Goal: Task Accomplishment & Management: Complete application form

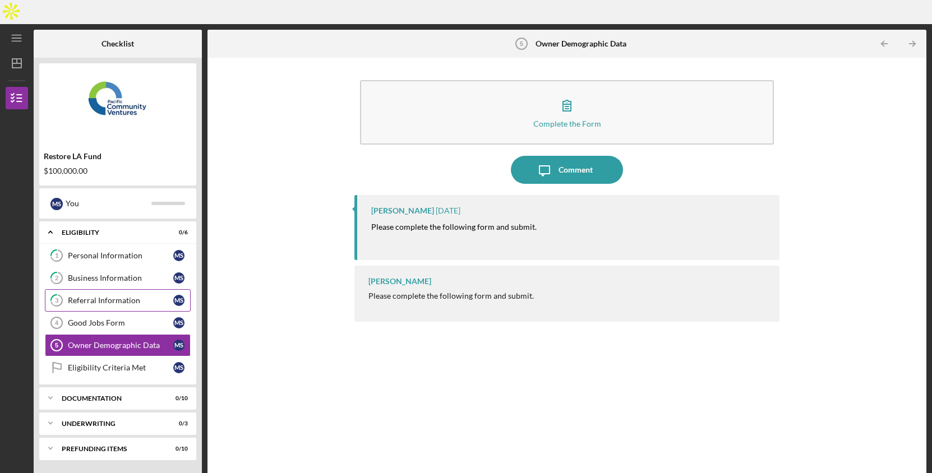
click at [110, 296] on div "Referral Information" at bounding box center [120, 300] width 105 height 9
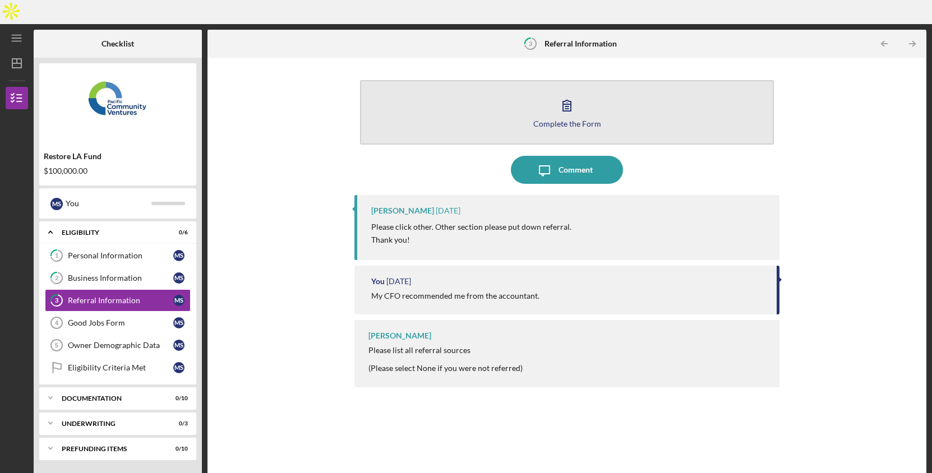
click at [570, 119] on div "Complete the Form" at bounding box center [567, 123] width 68 height 8
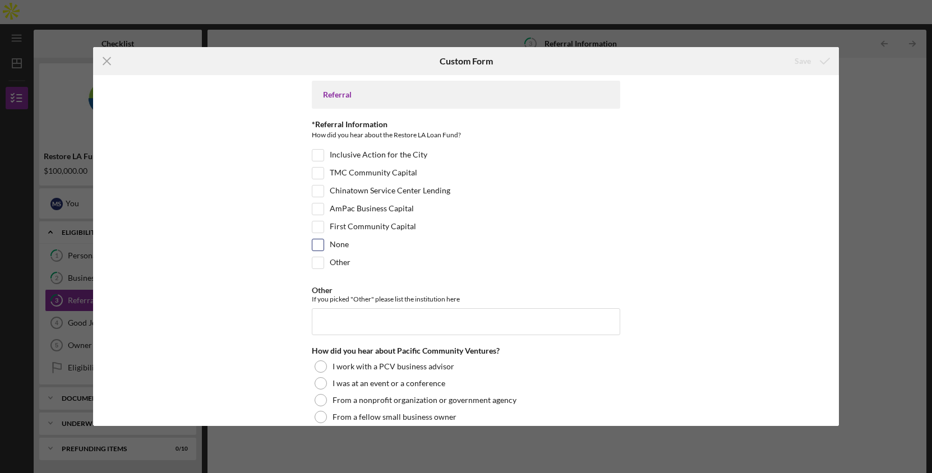
click at [320, 246] on input "None" at bounding box center [317, 244] width 11 height 11
checkbox input "true"
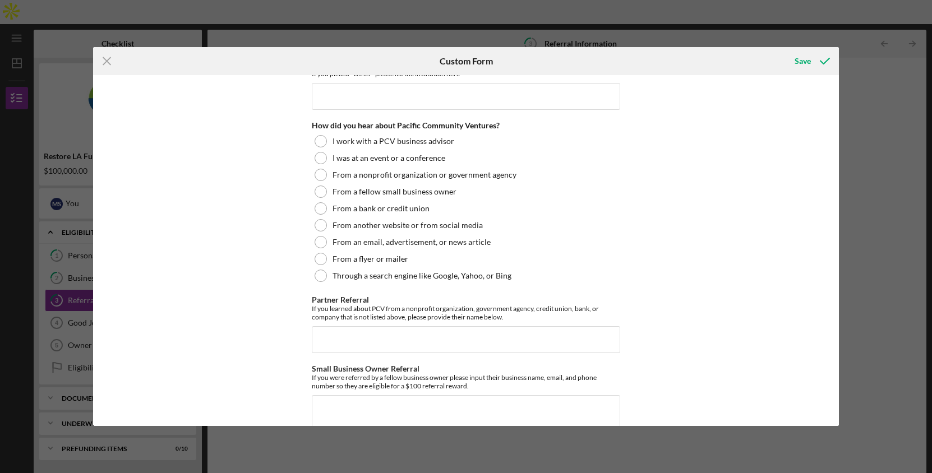
scroll to position [252, 0]
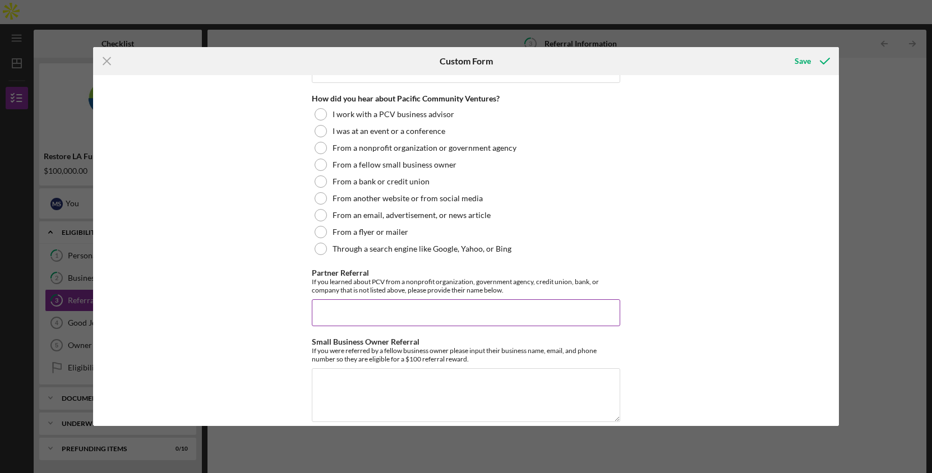
click at [329, 313] on input "Partner Referral" at bounding box center [466, 312] width 308 height 27
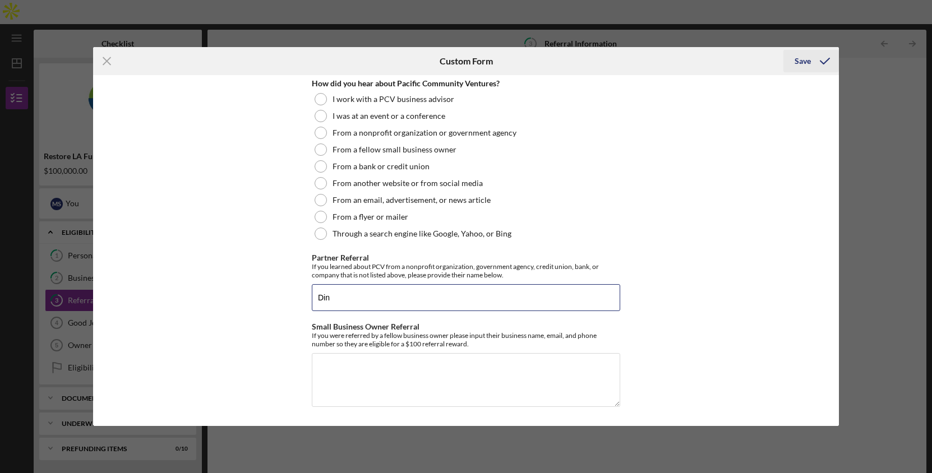
type input "Din"
click at [813, 56] on icon "submit" at bounding box center [825, 61] width 28 height 28
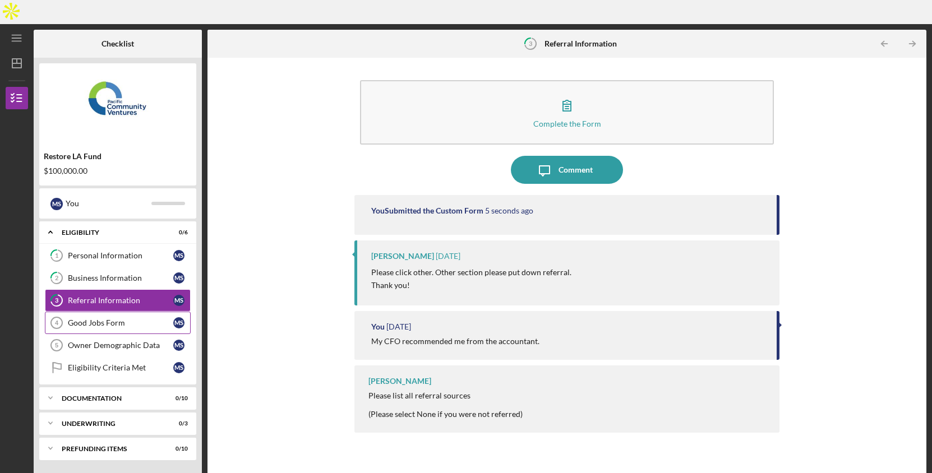
click at [93, 312] on link "Good Jobs Form 4 Good Jobs Form M S" at bounding box center [118, 323] width 146 height 22
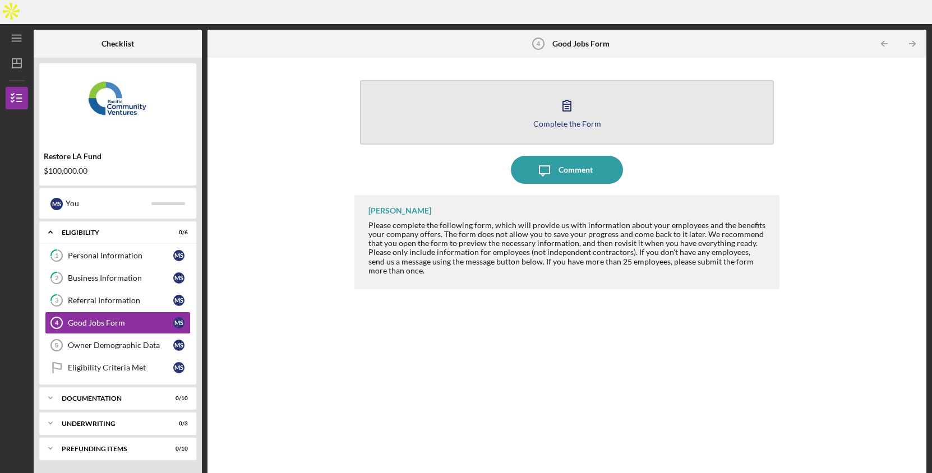
click at [553, 105] on button "Complete the Form Form" at bounding box center [566, 112] width 413 height 64
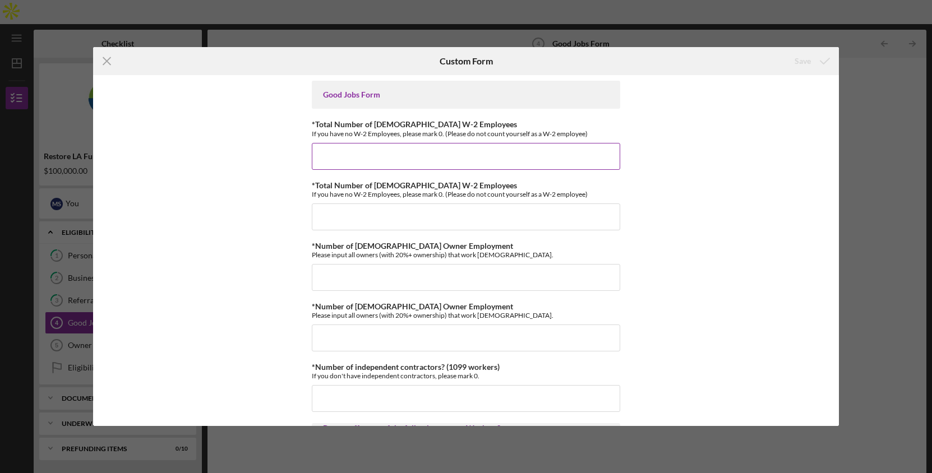
click at [377, 164] on input "*Total Number of [DEMOGRAPHIC_DATA] W-2 Employees" at bounding box center [466, 156] width 308 height 27
type input "2"
click at [376, 209] on input "*Total Number of [DEMOGRAPHIC_DATA] W-2 Employees" at bounding box center [466, 217] width 308 height 27
type input "0"
click at [363, 270] on input "*Number of [DEMOGRAPHIC_DATA] Owner Employment" at bounding box center [466, 277] width 308 height 27
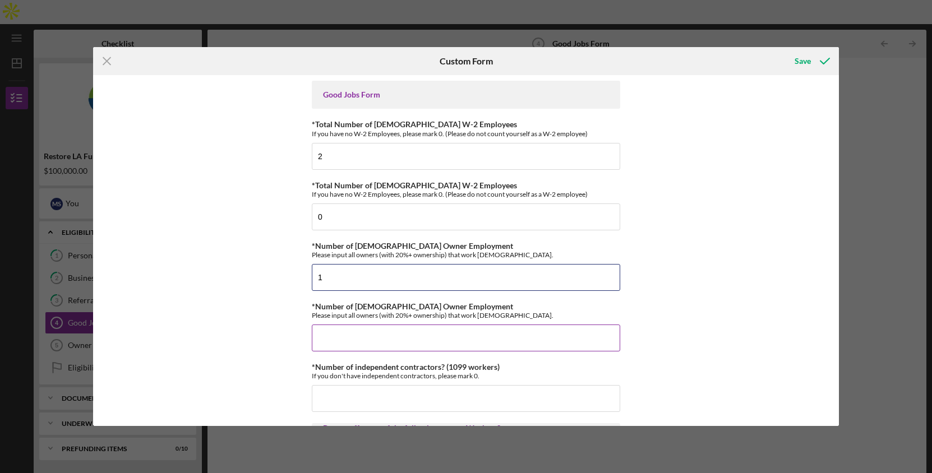
type input "1"
click at [369, 331] on input "*Number of [DEMOGRAPHIC_DATA] Owner Employment" at bounding box center [466, 338] width 308 height 27
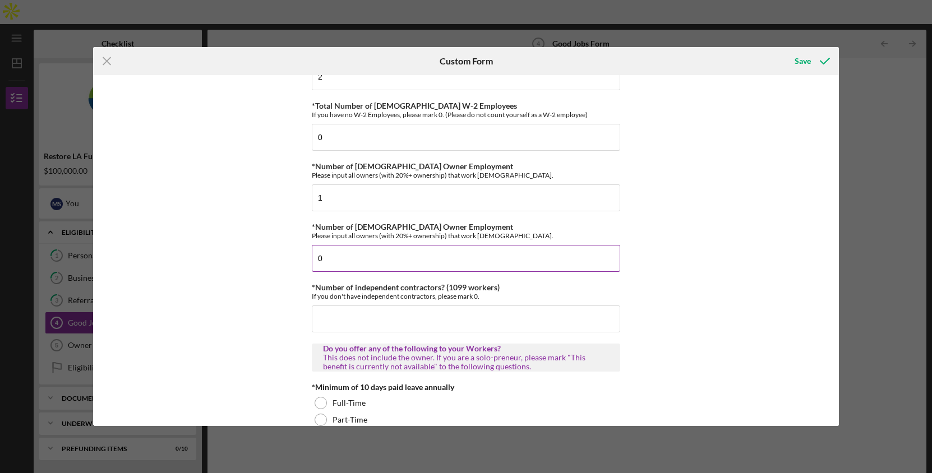
scroll to position [80, 0]
type input "0"
click at [363, 323] on input "*Number of independent contractors? (1099 workers)" at bounding box center [466, 318] width 308 height 27
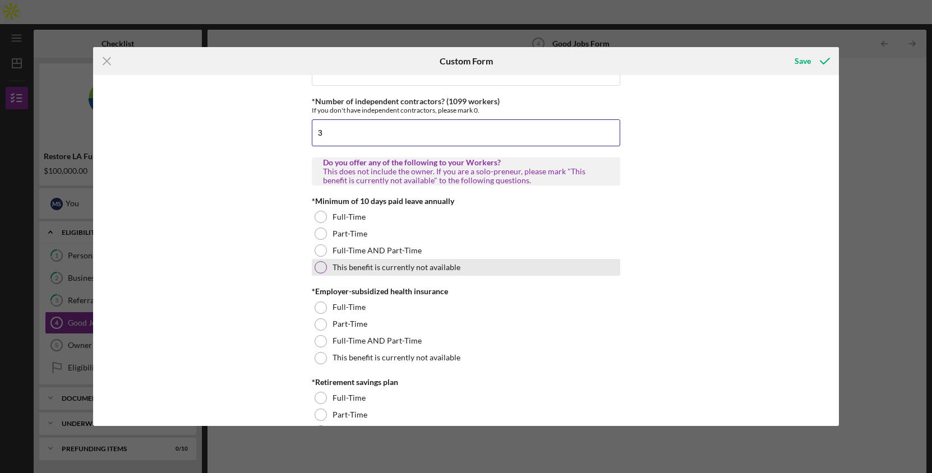
scroll to position [267, 0]
type input "3"
click at [316, 270] on div at bounding box center [321, 266] width 12 height 12
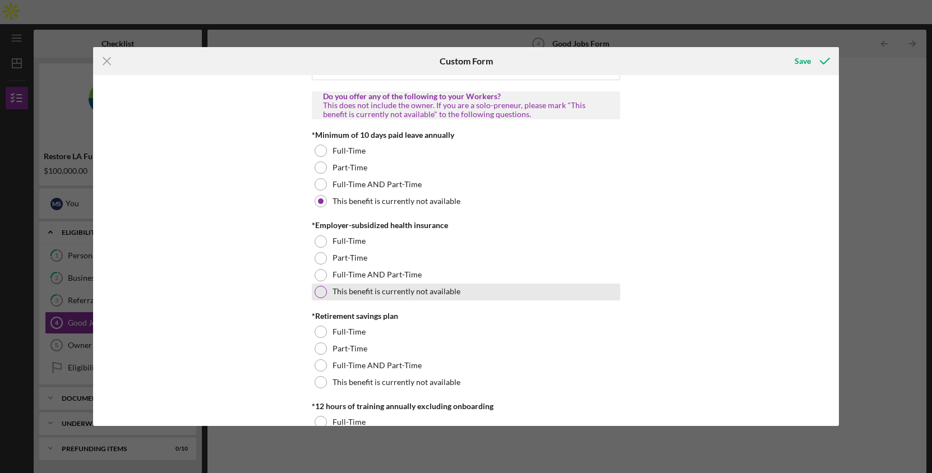
scroll to position [341, 0]
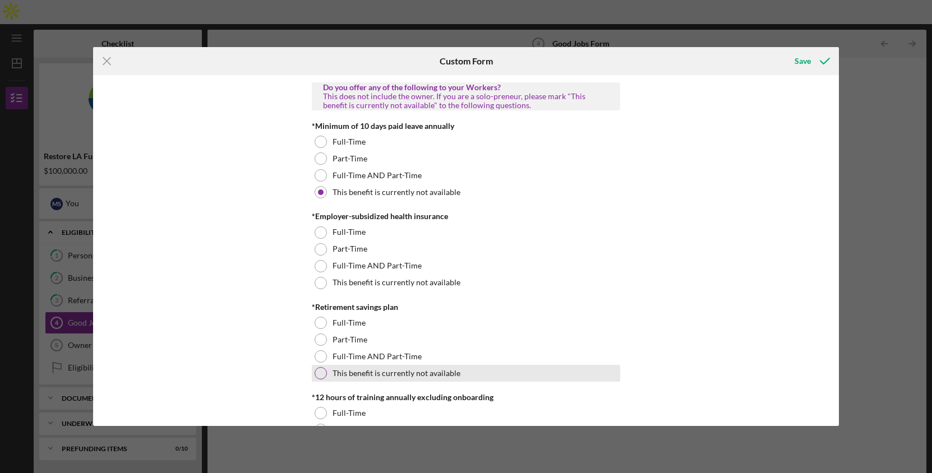
click at [317, 372] on div at bounding box center [321, 373] width 12 height 12
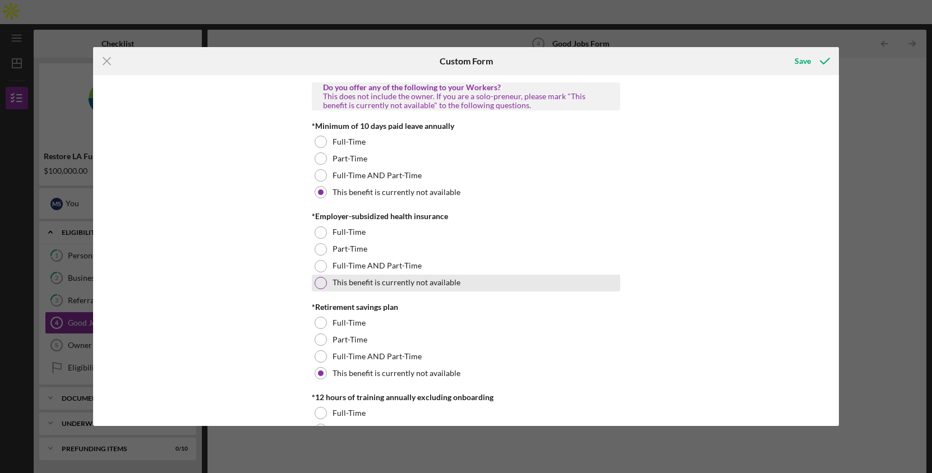
click at [323, 288] on div "This benefit is currently not available" at bounding box center [466, 283] width 308 height 17
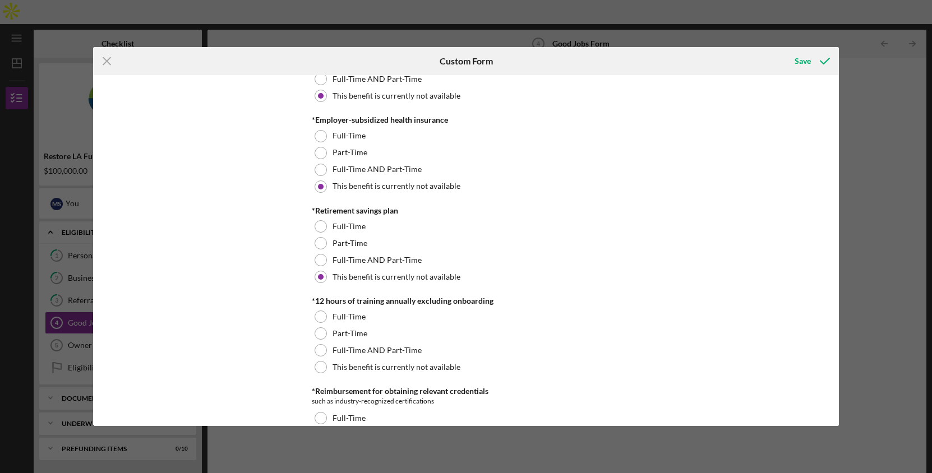
scroll to position [440, 0]
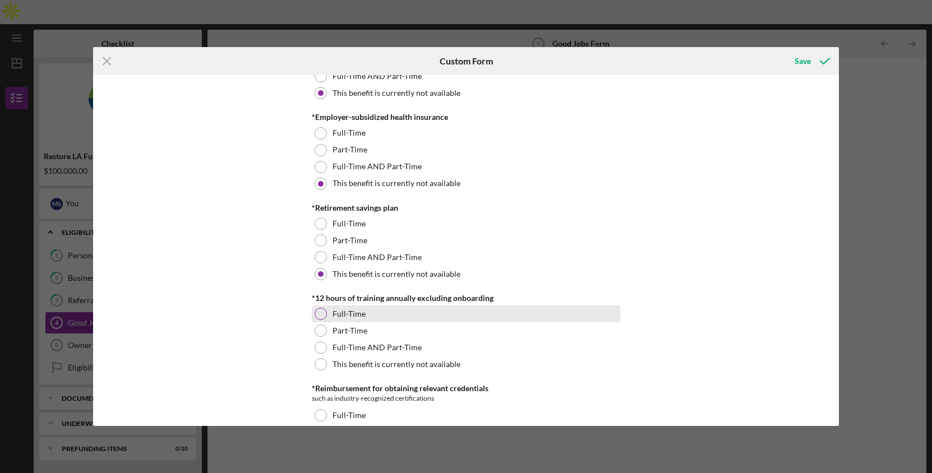
click at [321, 317] on div at bounding box center [321, 314] width 12 height 12
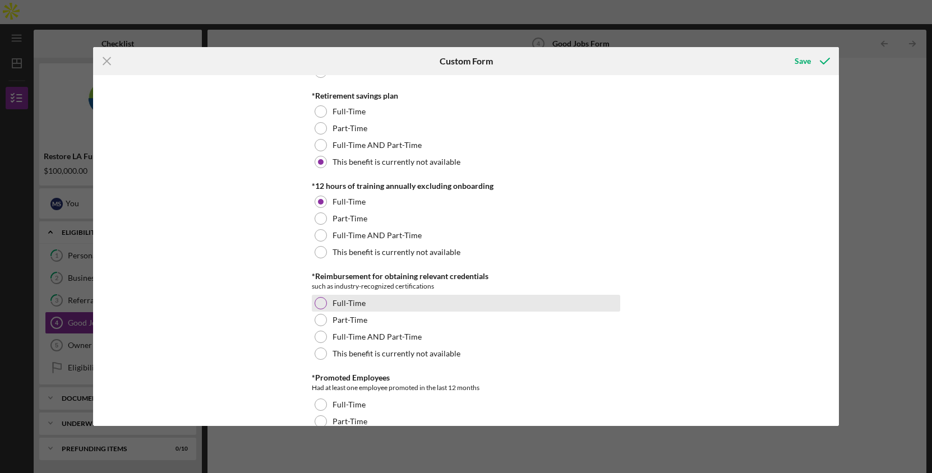
scroll to position [553, 0]
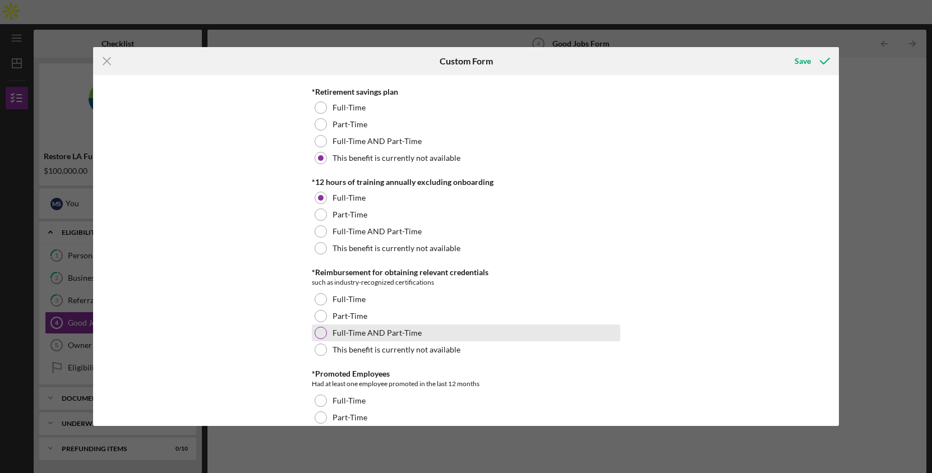
click at [321, 333] on div at bounding box center [321, 333] width 12 height 12
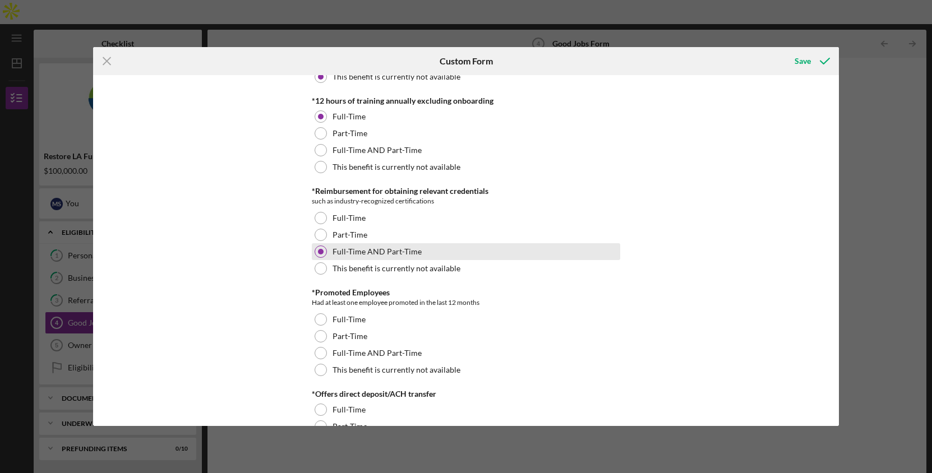
scroll to position [641, 0]
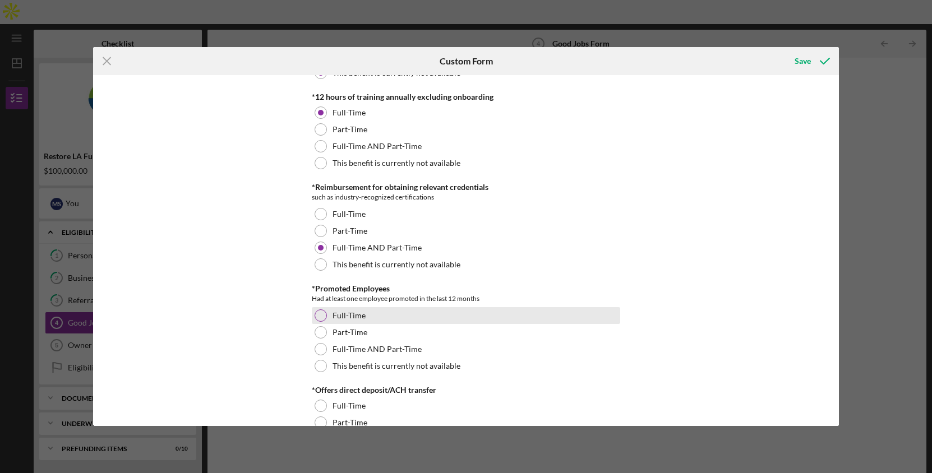
click at [323, 315] on div at bounding box center [321, 315] width 12 height 12
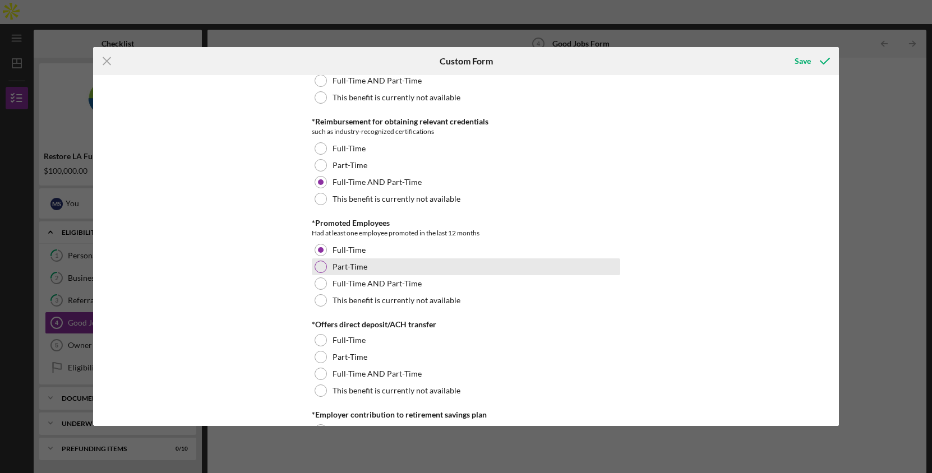
scroll to position [709, 0]
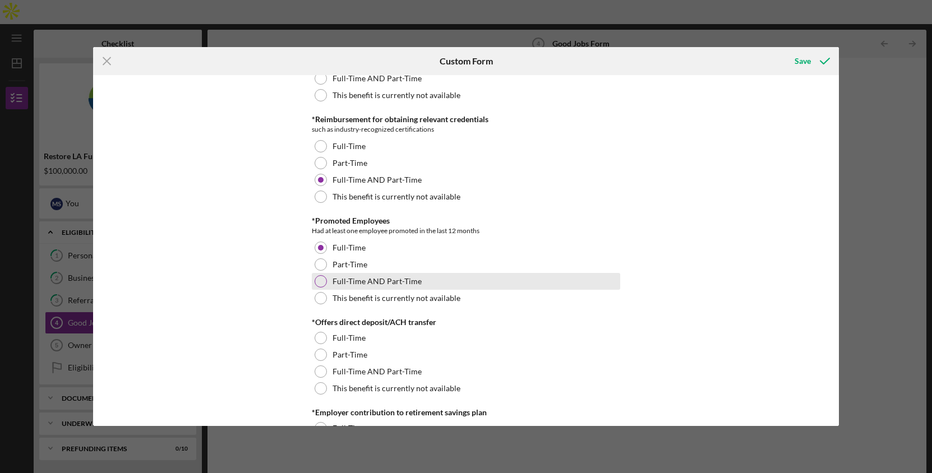
click at [321, 283] on div at bounding box center [321, 281] width 12 height 12
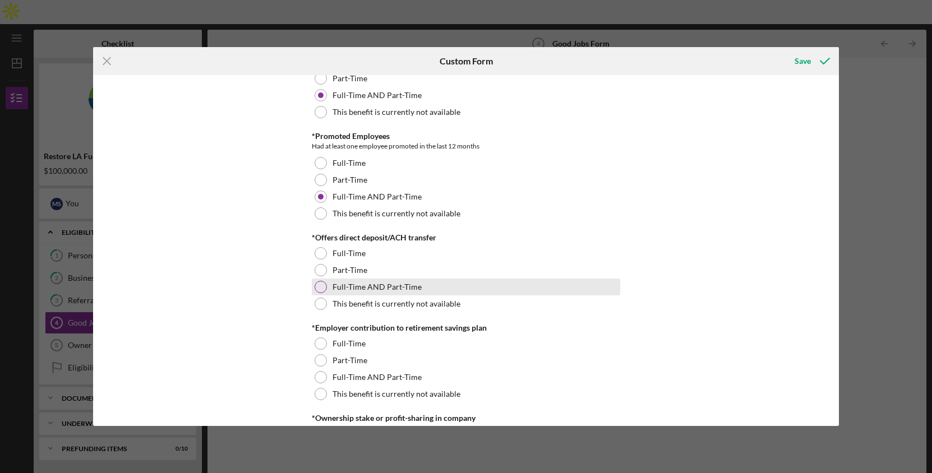
scroll to position [796, 0]
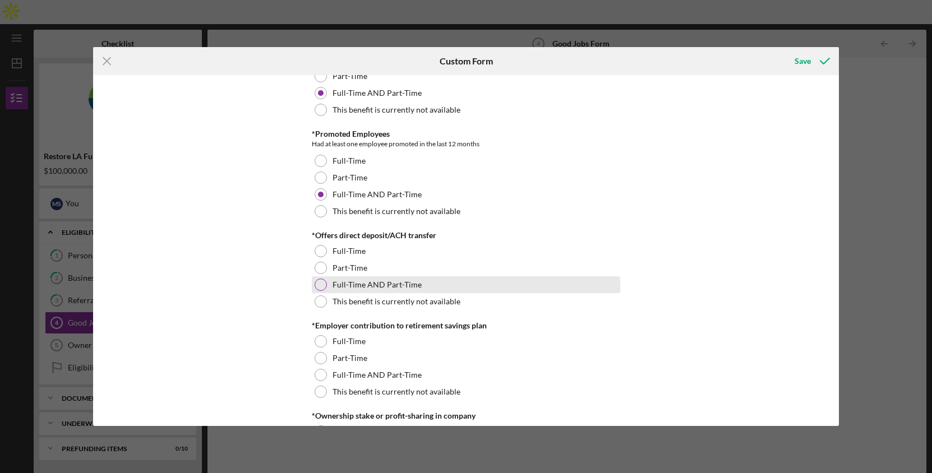
click at [320, 285] on div at bounding box center [321, 285] width 12 height 12
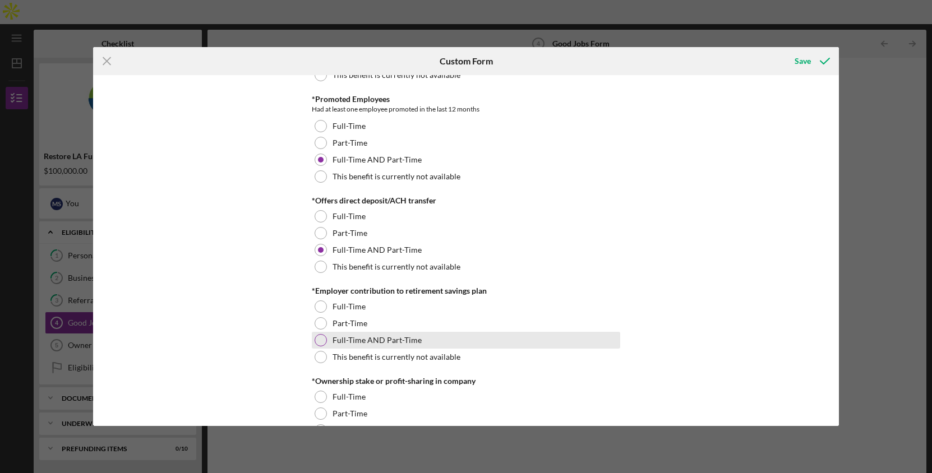
scroll to position [858, 0]
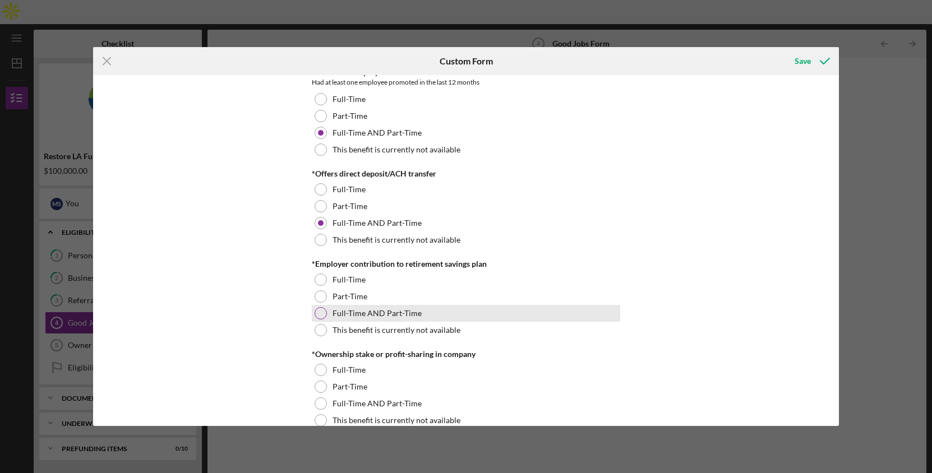
click at [323, 313] on div at bounding box center [321, 313] width 12 height 12
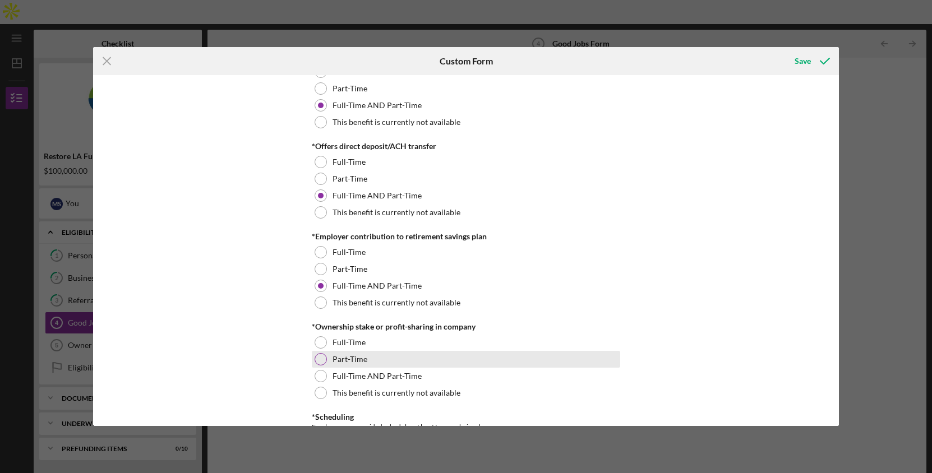
scroll to position [886, 0]
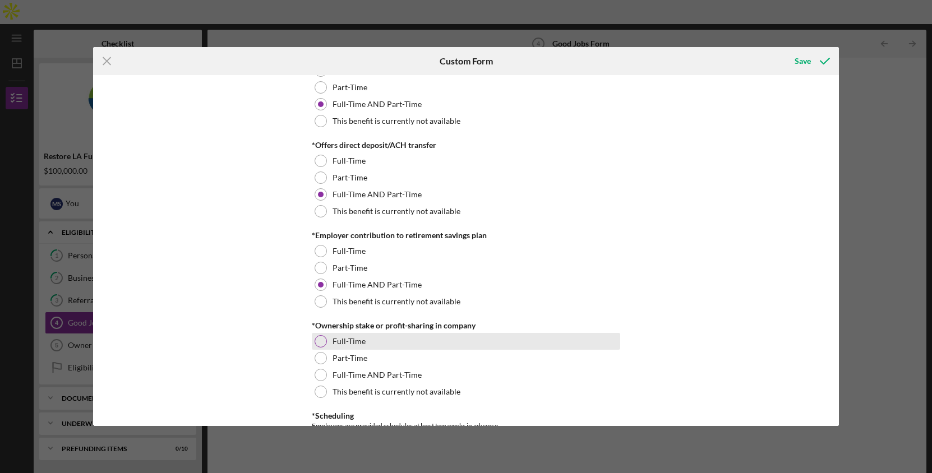
click at [324, 344] on div at bounding box center [321, 341] width 12 height 12
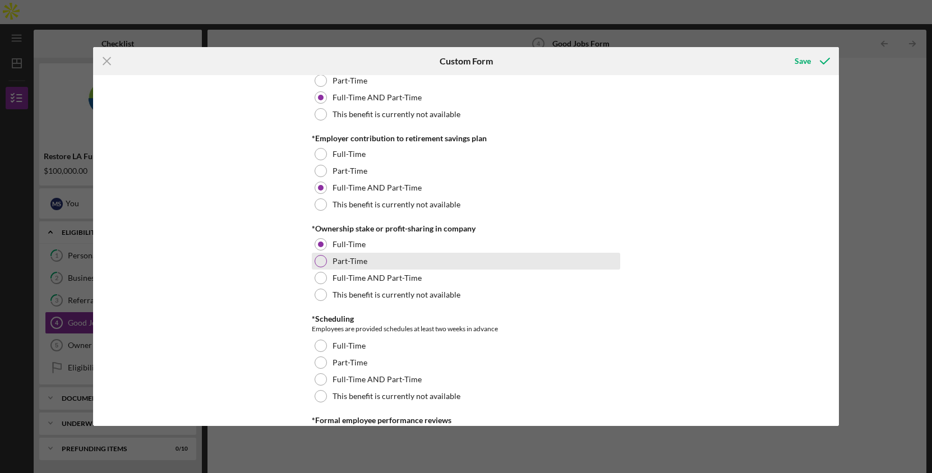
scroll to position [986, 0]
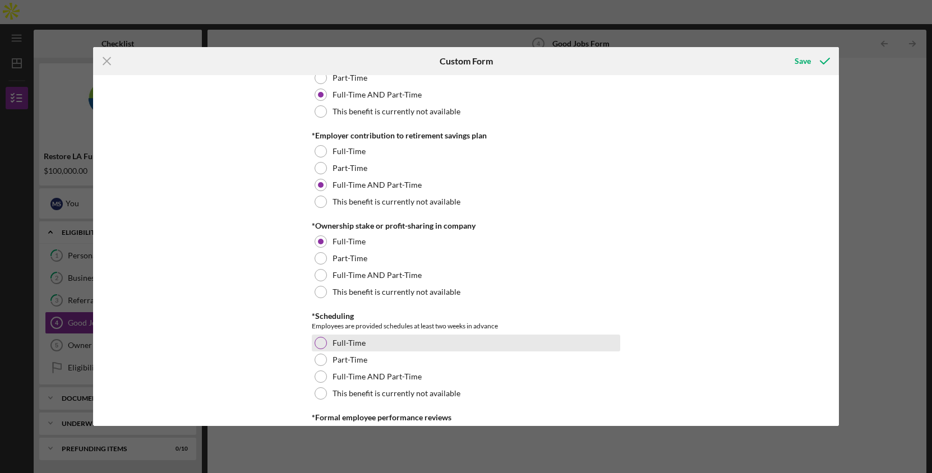
click at [322, 343] on div at bounding box center [321, 343] width 12 height 12
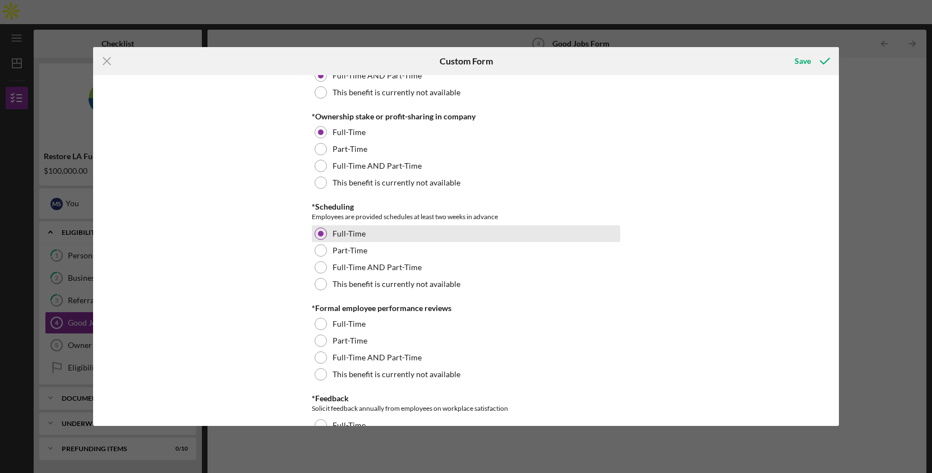
scroll to position [1099, 0]
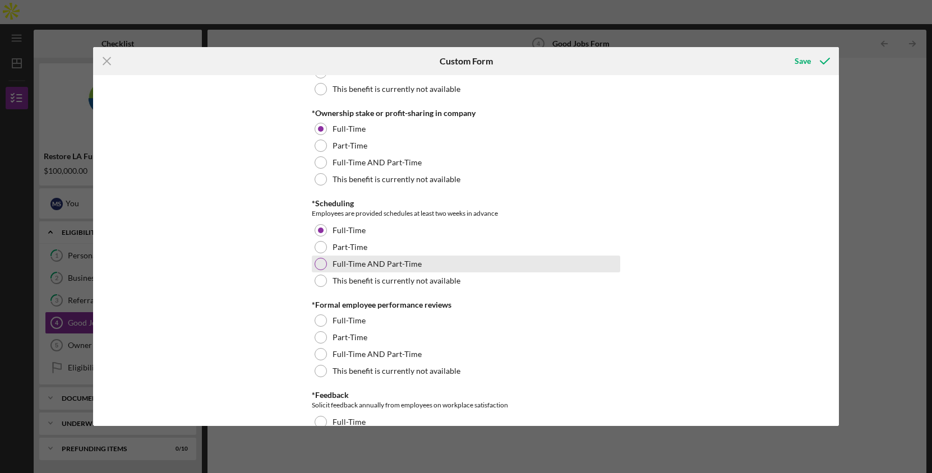
click at [317, 266] on div at bounding box center [321, 264] width 12 height 12
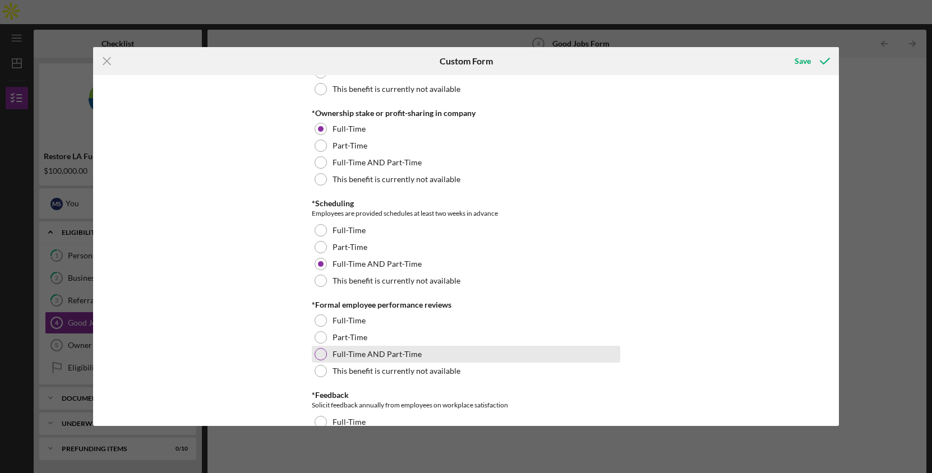
click at [322, 353] on div at bounding box center [321, 354] width 12 height 12
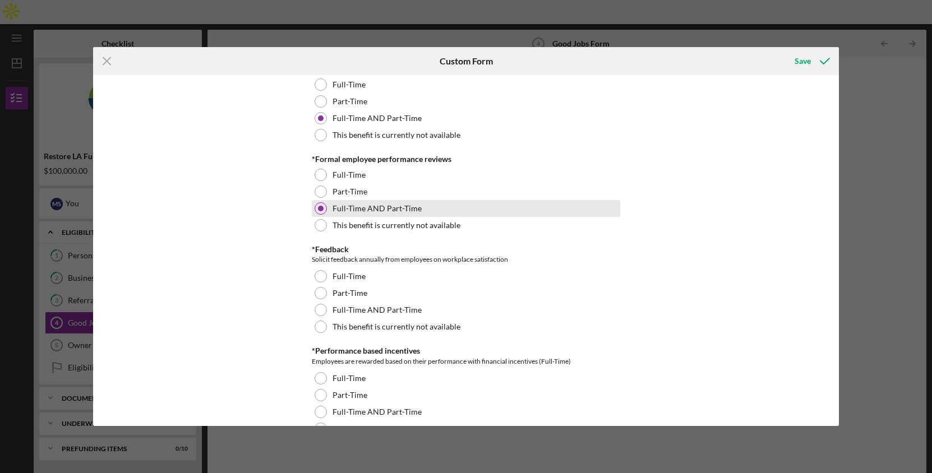
scroll to position [1244, 0]
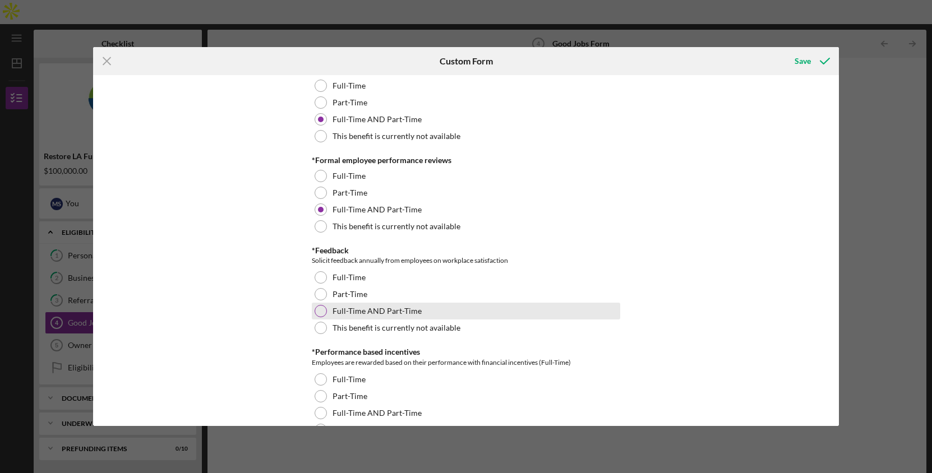
click at [321, 312] on div at bounding box center [321, 311] width 12 height 12
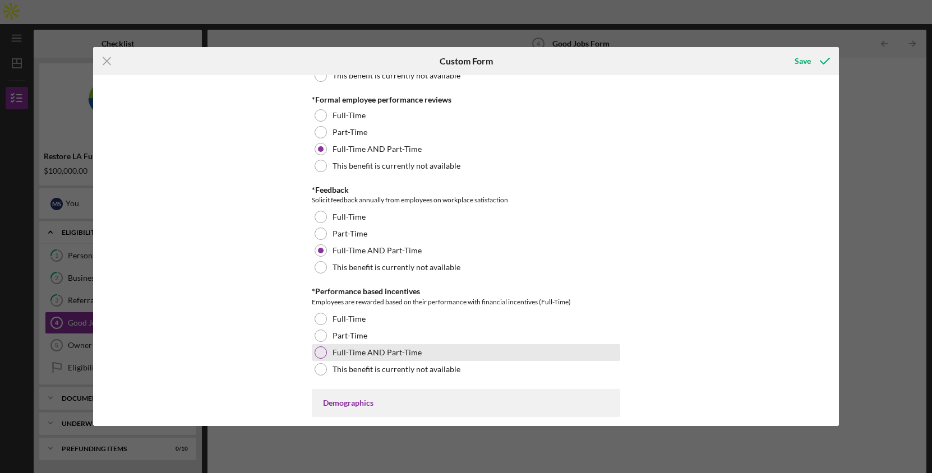
scroll to position [1302, 0]
click at [323, 352] on div at bounding box center [321, 354] width 12 height 12
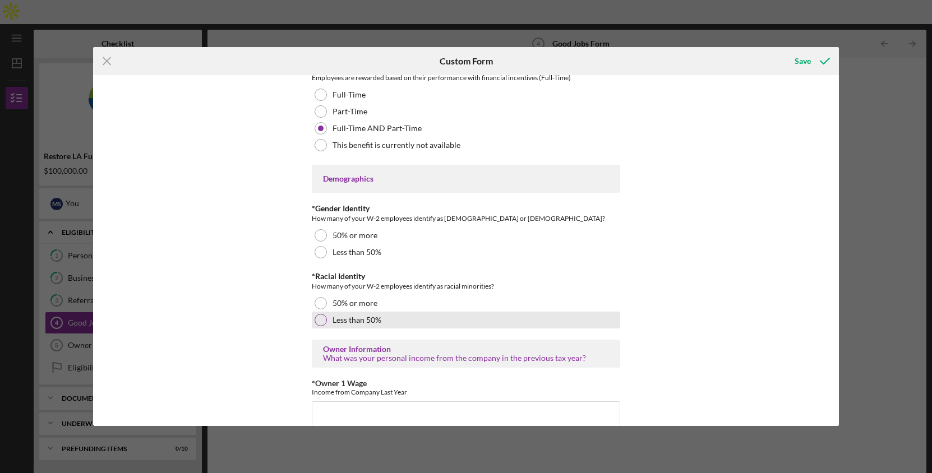
scroll to position [1529, 0]
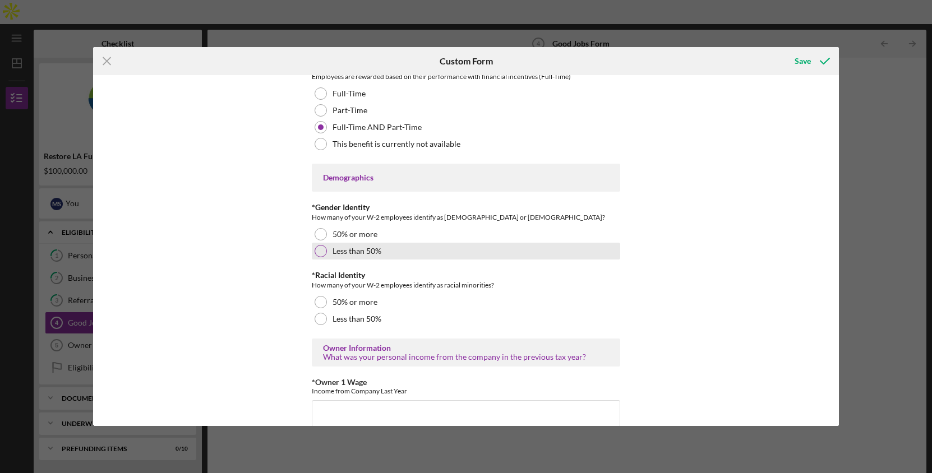
click at [325, 256] on div "Less than 50%" at bounding box center [466, 251] width 308 height 17
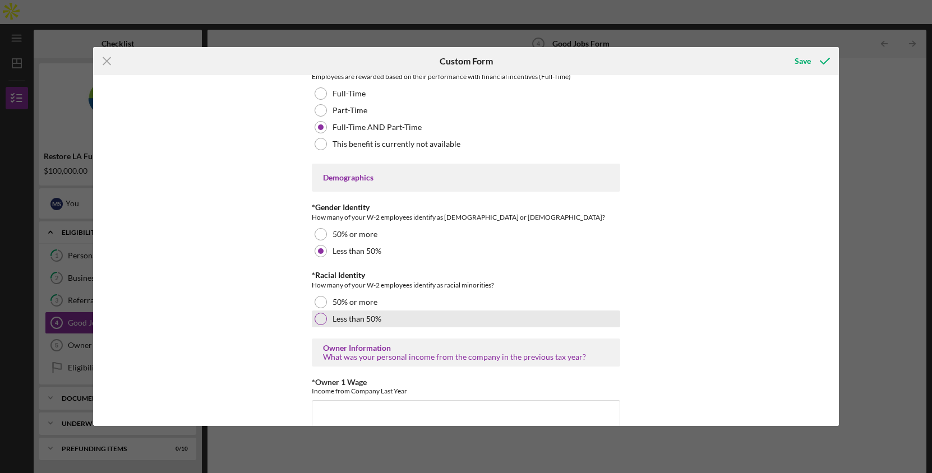
drag, startPoint x: 321, startPoint y: 322, endPoint x: 340, endPoint y: 325, distance: 19.3
click at [321, 321] on div at bounding box center [321, 319] width 12 height 12
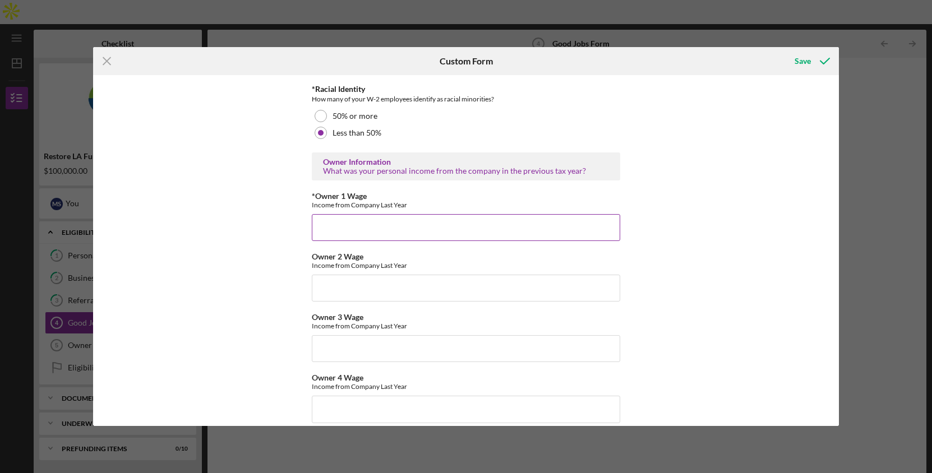
scroll to position [1717, 0]
click at [399, 219] on input "*Owner 1 Wage" at bounding box center [466, 226] width 308 height 27
type input "11400"
click at [421, 266] on div "Income from Company Last Year" at bounding box center [466, 264] width 308 height 8
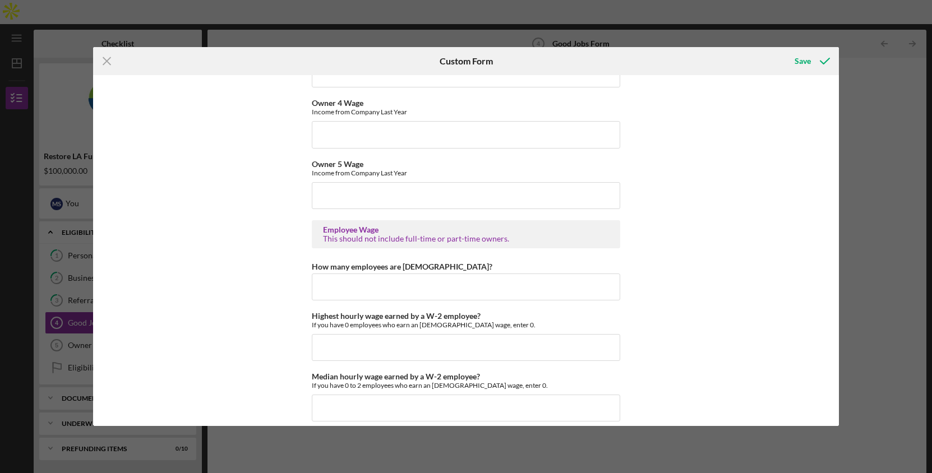
scroll to position [1999, 0]
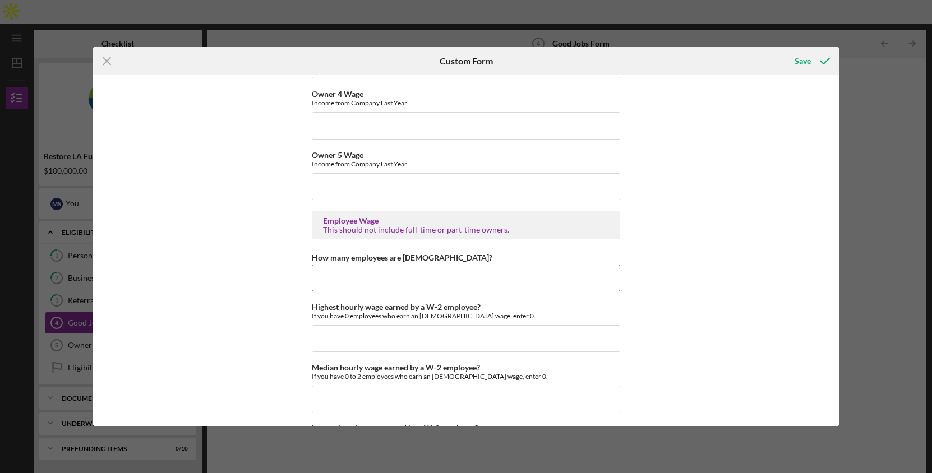
click at [375, 277] on input "How many employees are [DEMOGRAPHIC_DATA]?" at bounding box center [466, 278] width 308 height 27
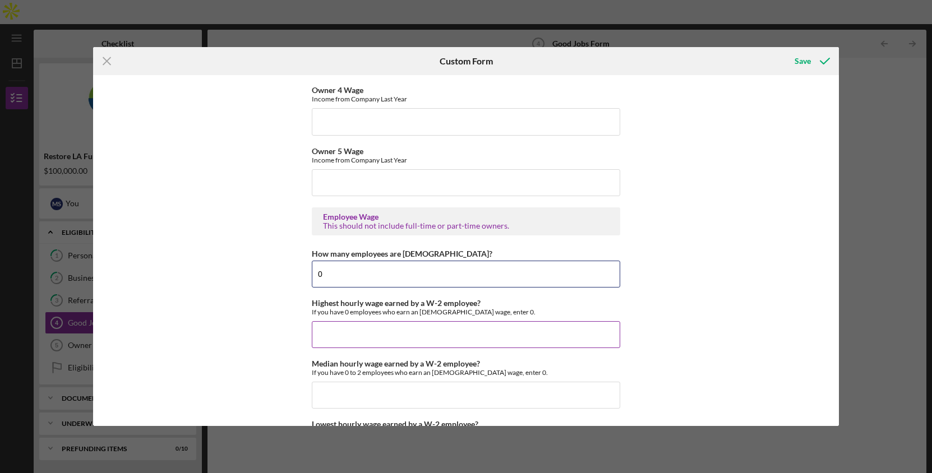
type input "0"
click at [379, 326] on input "Highest hourly wage earned by a W-2 employee?" at bounding box center [466, 334] width 308 height 27
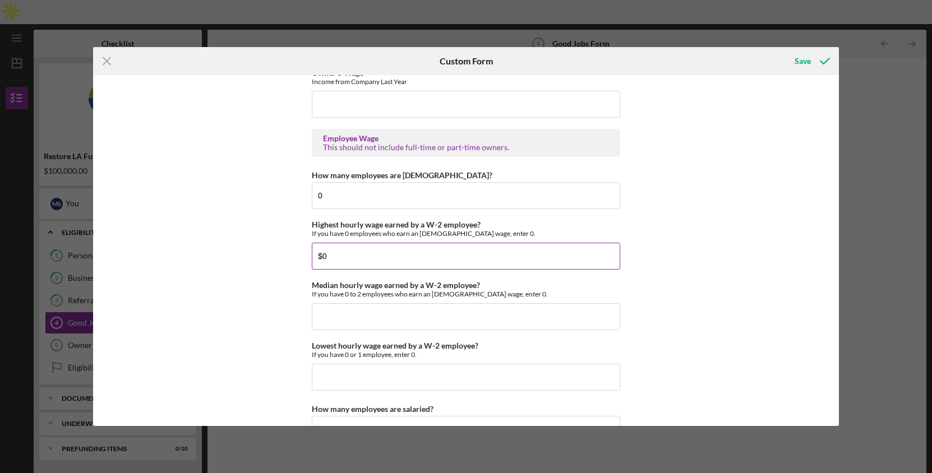
scroll to position [2089, 0]
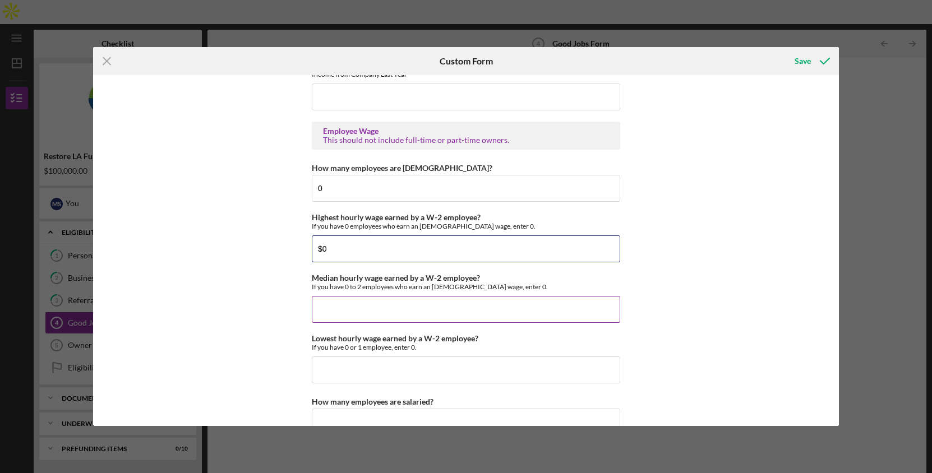
type input "$0"
click at [374, 304] on input "Median hourly wage earned by a W-2 employee?" at bounding box center [466, 309] width 308 height 27
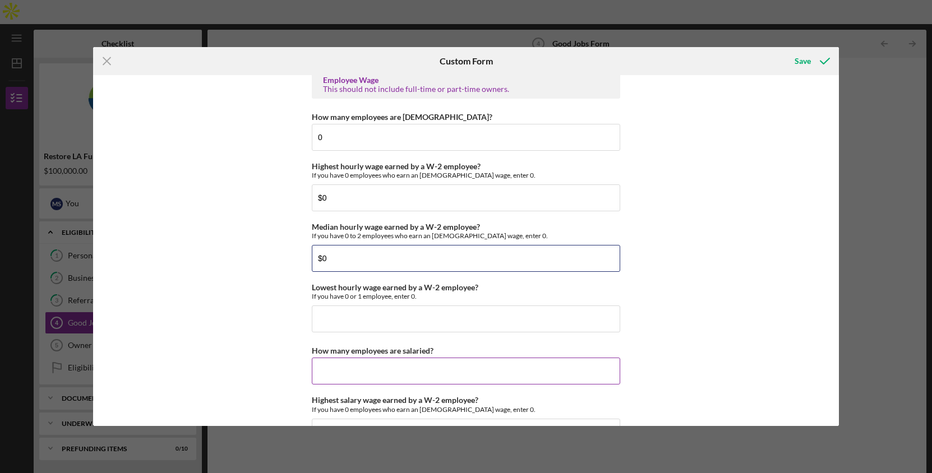
scroll to position [2143, 0]
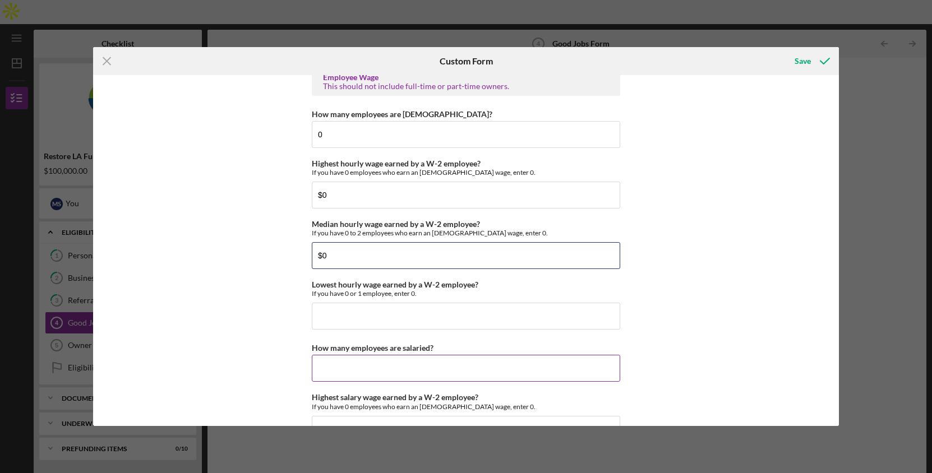
type input "$0"
click at [362, 373] on input "How many employees are salaried?" at bounding box center [466, 368] width 308 height 27
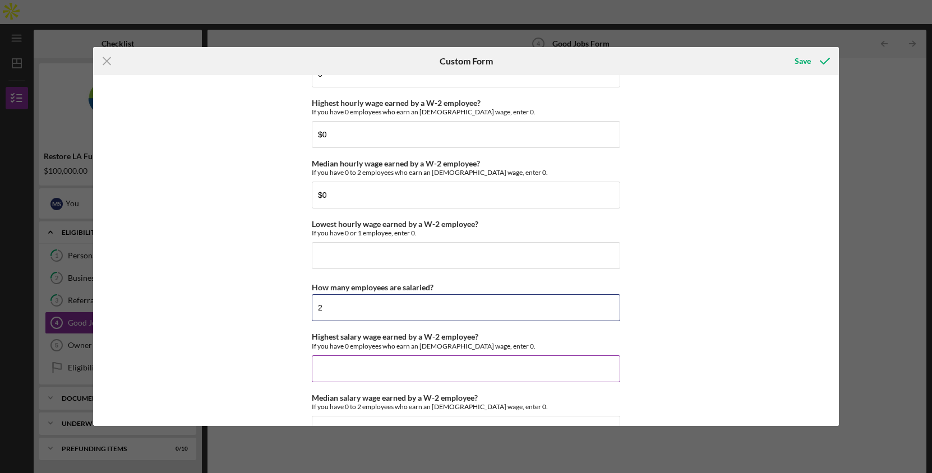
type input "2"
click at [352, 374] on input "Highest salary wage earned by a W-2 employee?" at bounding box center [466, 368] width 308 height 27
click at [349, 254] on input "Lowest hourly wage earned by a W-2 employee?" at bounding box center [466, 255] width 308 height 27
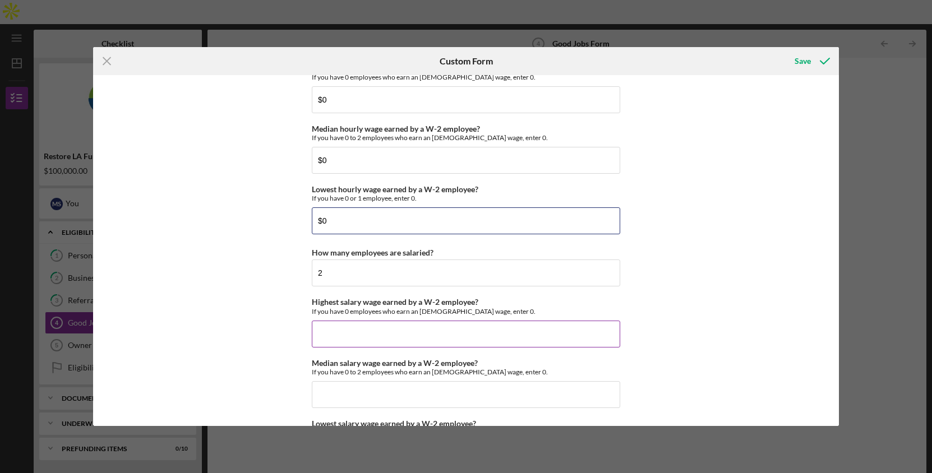
scroll to position [2239, 0]
type input "$0"
click at [354, 324] on input "Highest salary wage earned by a W-2 employee?" at bounding box center [466, 333] width 308 height 27
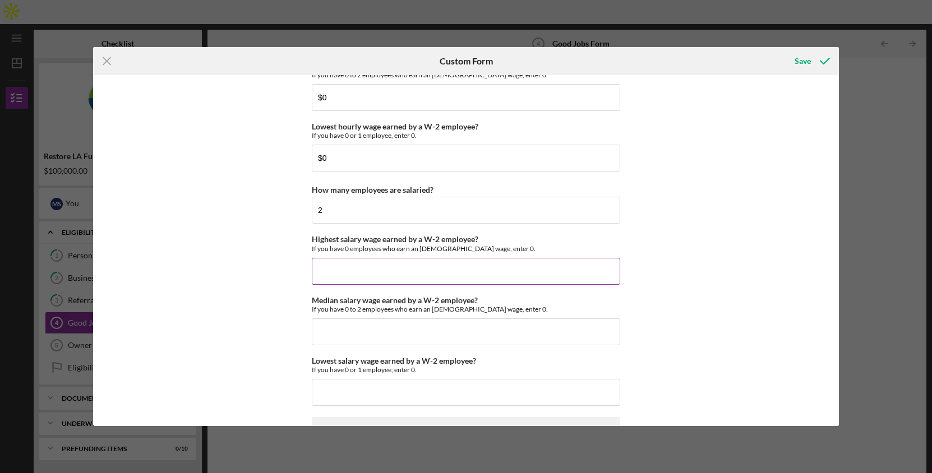
scroll to position [2304, 0]
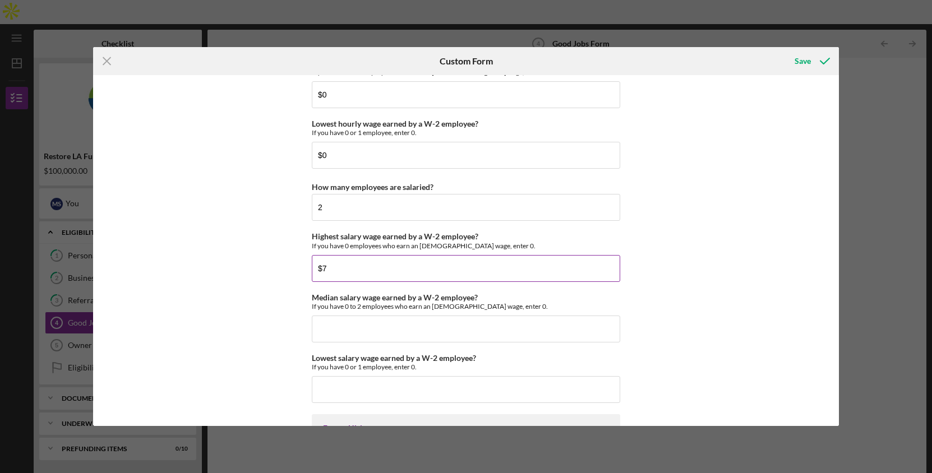
type input "$7"
type input "$4,800"
click at [372, 333] on input "Median salary wage earned by a W-2 employee?" at bounding box center [466, 329] width 308 height 27
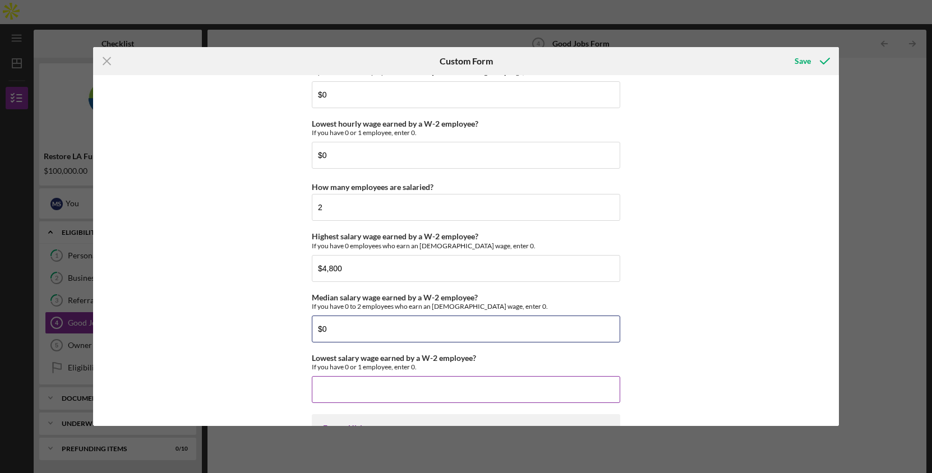
type input "$0"
click at [345, 374] on input "Lowest salary wage earned by a W-2 employee?" at bounding box center [466, 389] width 308 height 27
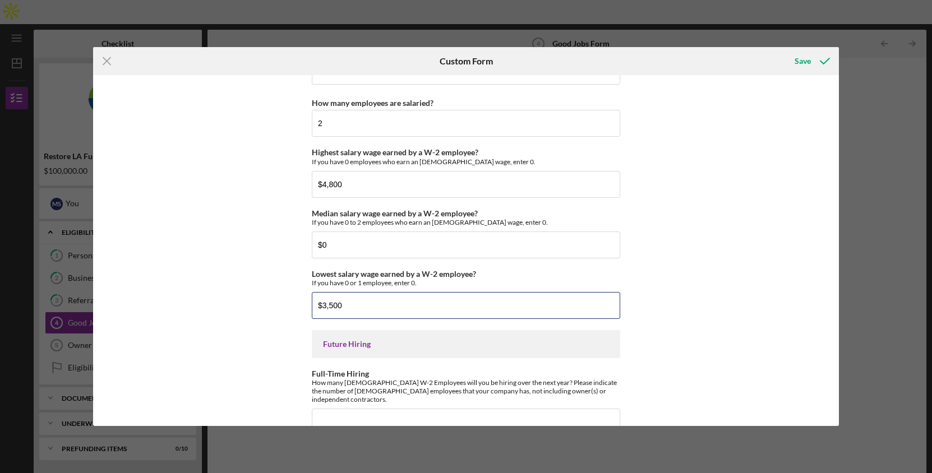
scroll to position [2388, 0]
type input "$3,500"
drag, startPoint x: 351, startPoint y: 247, endPoint x: 313, endPoint y: 241, distance: 38.6
click at [313, 241] on input "$0" at bounding box center [466, 244] width 308 height 27
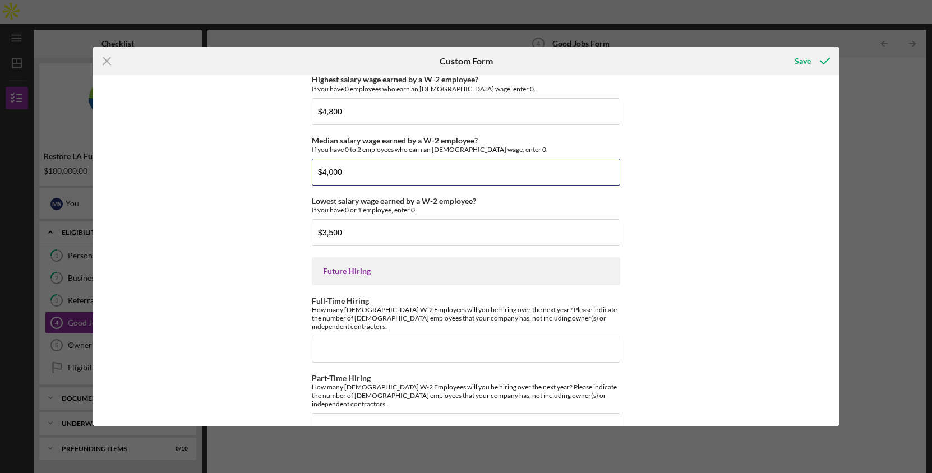
scroll to position [2475, 0]
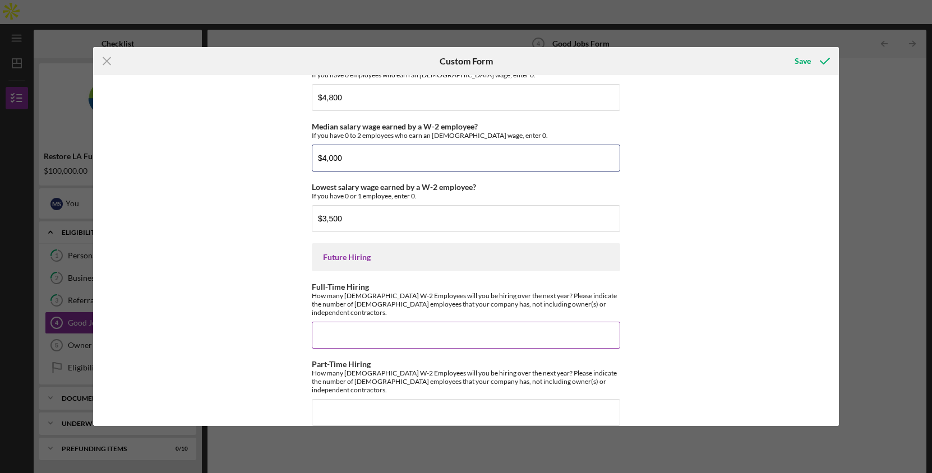
type input "$4,000"
click at [375, 326] on input "Full-Time Hiring" at bounding box center [466, 335] width 308 height 27
type input "2"
click at [369, 298] on div "How many [DEMOGRAPHIC_DATA] W-2 Employees will you be hiring over the next year…" at bounding box center [466, 304] width 308 height 25
click at [341, 374] on input "Part-Time Hiring" at bounding box center [466, 412] width 308 height 27
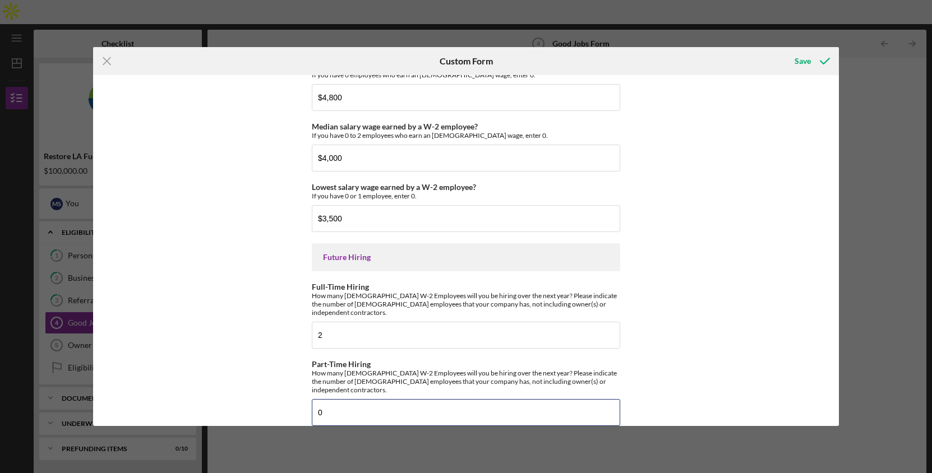
type input "0"
click at [724, 327] on div "Good Jobs Form *Total Number of [DEMOGRAPHIC_DATA] W-2 Employees If you have no…" at bounding box center [466, 250] width 746 height 350
click at [816, 64] on icon "submit" at bounding box center [825, 61] width 28 height 28
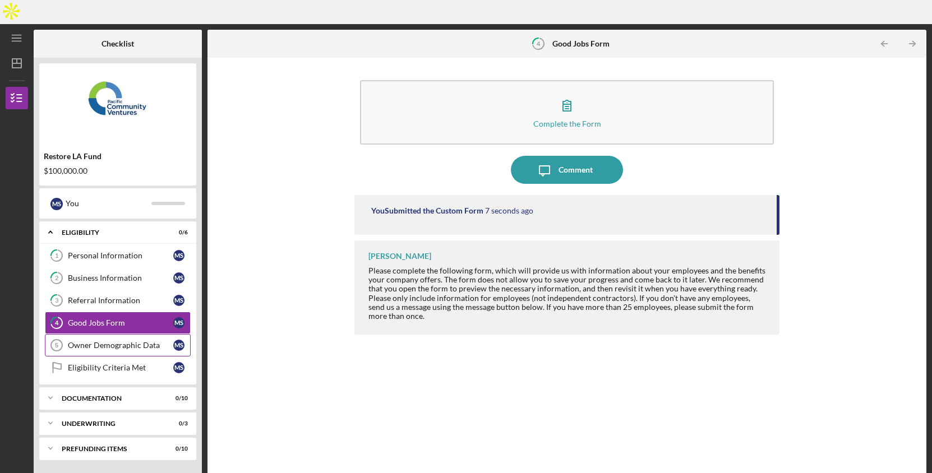
click at [96, 341] on div "Owner Demographic Data" at bounding box center [120, 345] width 105 height 9
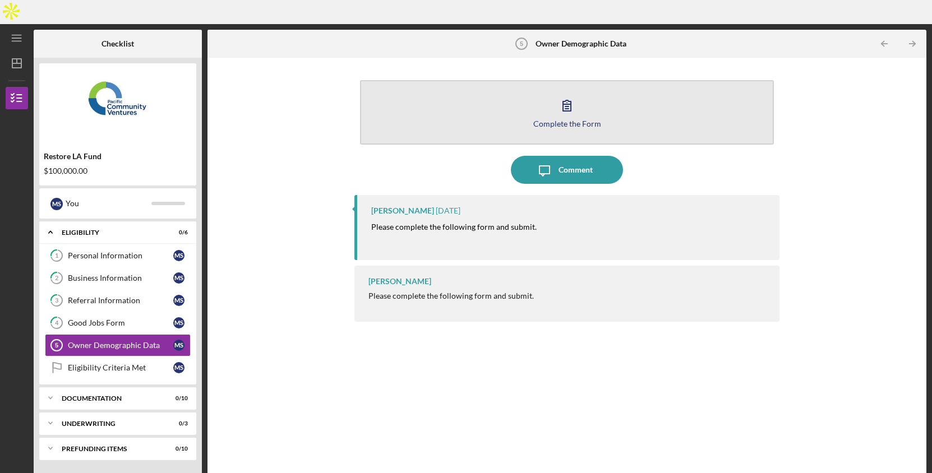
click at [561, 91] on icon "button" at bounding box center [567, 105] width 28 height 28
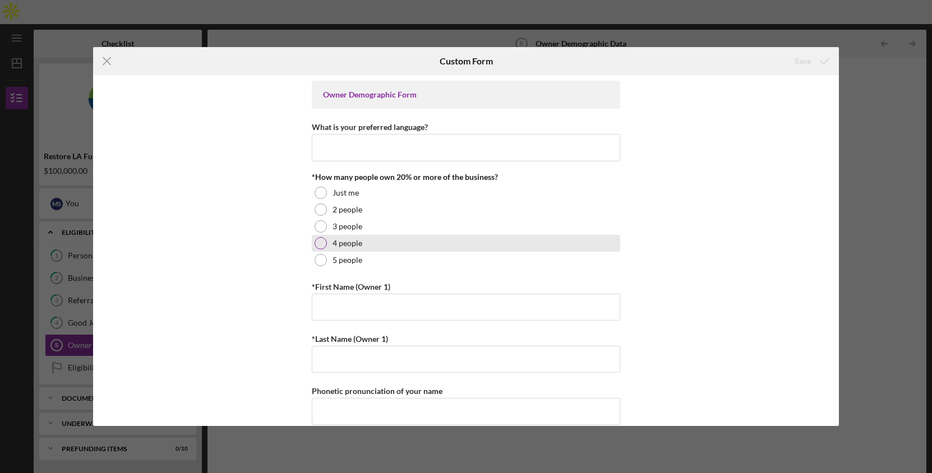
scroll to position [1, 0]
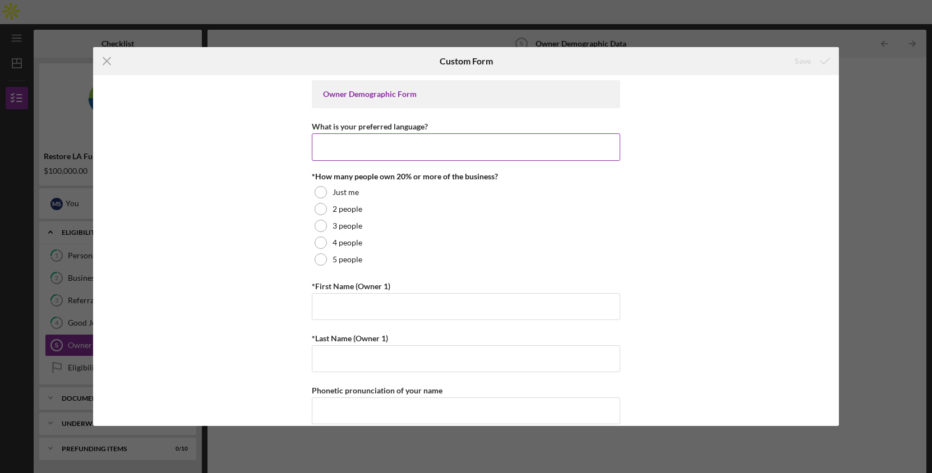
click at [354, 154] on input "What is your preferred language?" at bounding box center [466, 146] width 308 height 27
type input "e"
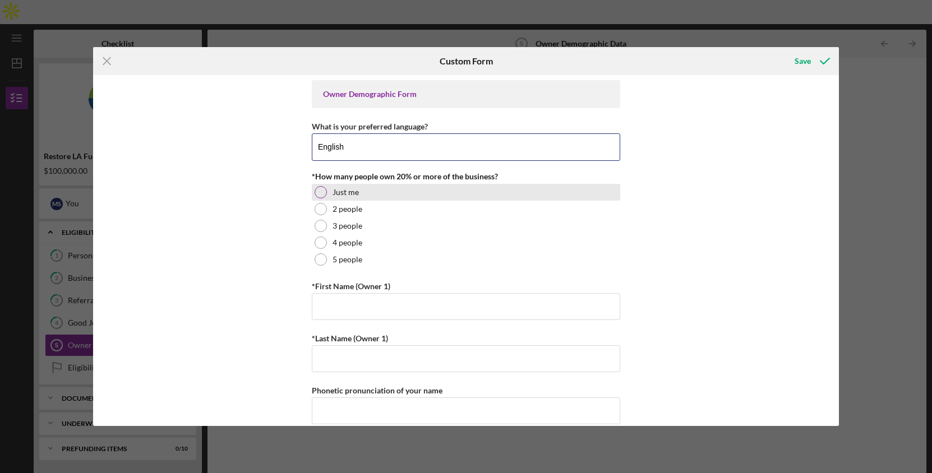
type input "English"
click at [325, 194] on div "Just me" at bounding box center [466, 192] width 308 height 17
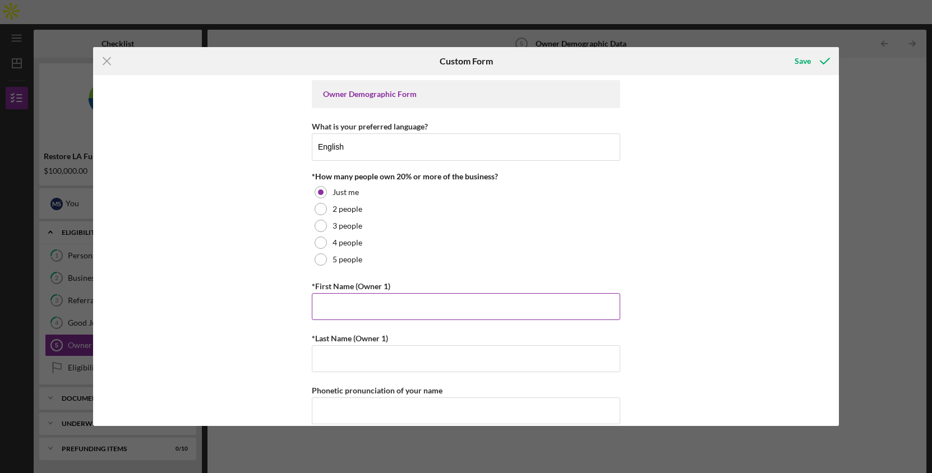
click at [366, 304] on input "*First Name (Owner 1)" at bounding box center [466, 306] width 308 height 27
type input "[PERSON_NAME]"
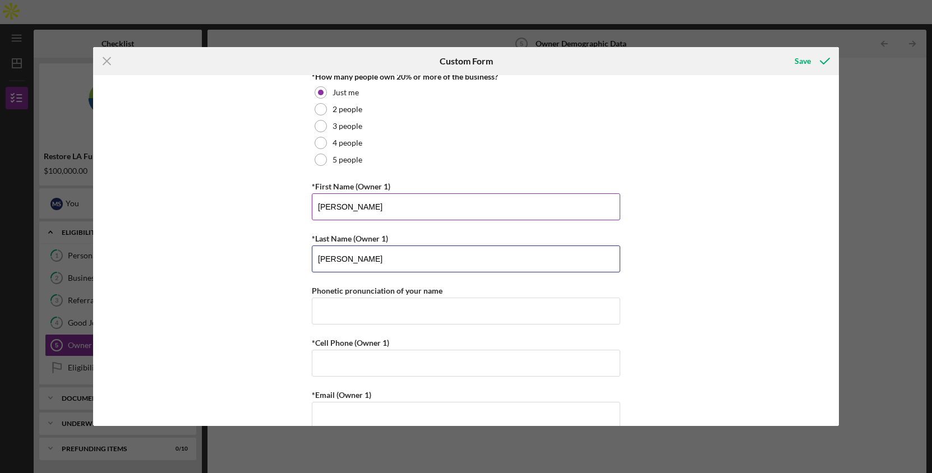
scroll to position [139, 0]
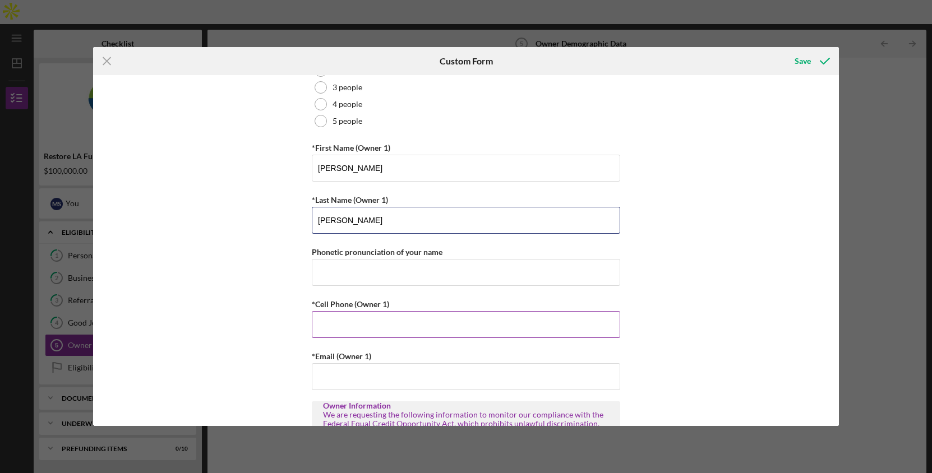
type input "[PERSON_NAME]"
click at [329, 318] on input "*Cell Phone (Owner 1)" at bounding box center [466, 324] width 308 height 27
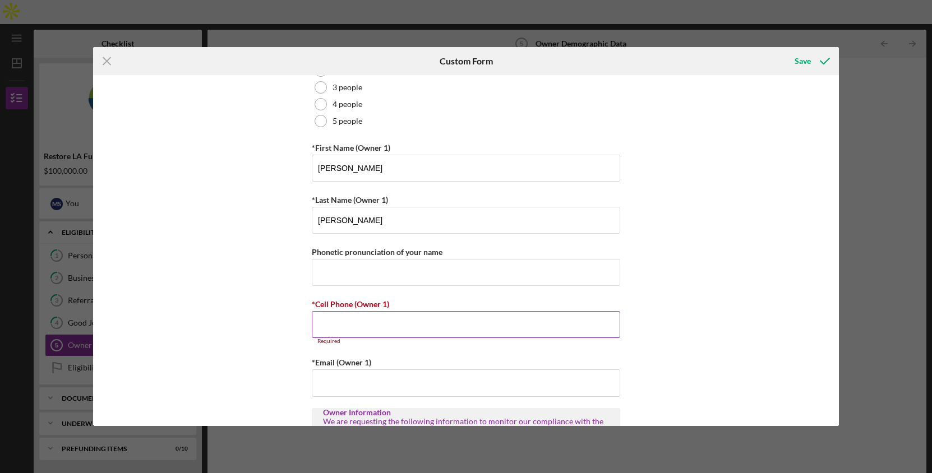
paste input "(121) 385-8999"
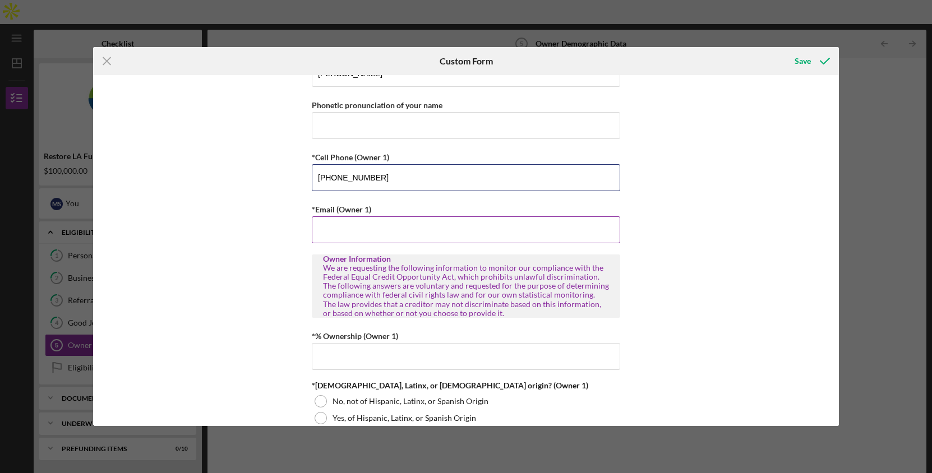
scroll to position [286, 0]
type input "[PHONE_NUMBER]"
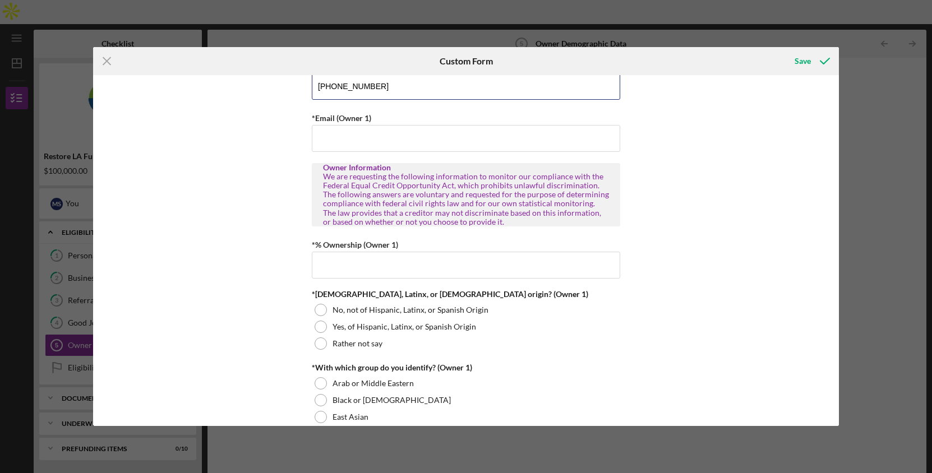
scroll to position [383, 0]
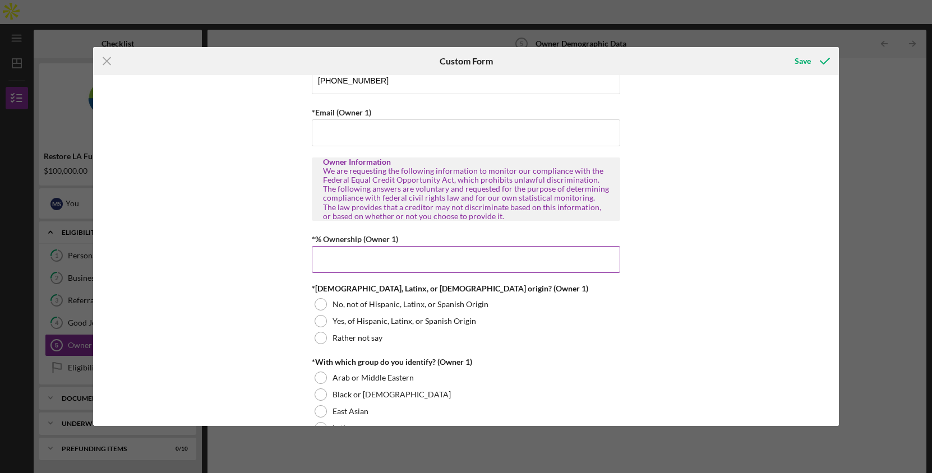
click at [380, 261] on input "*% Ownership (Owner 1)" at bounding box center [466, 259] width 308 height 27
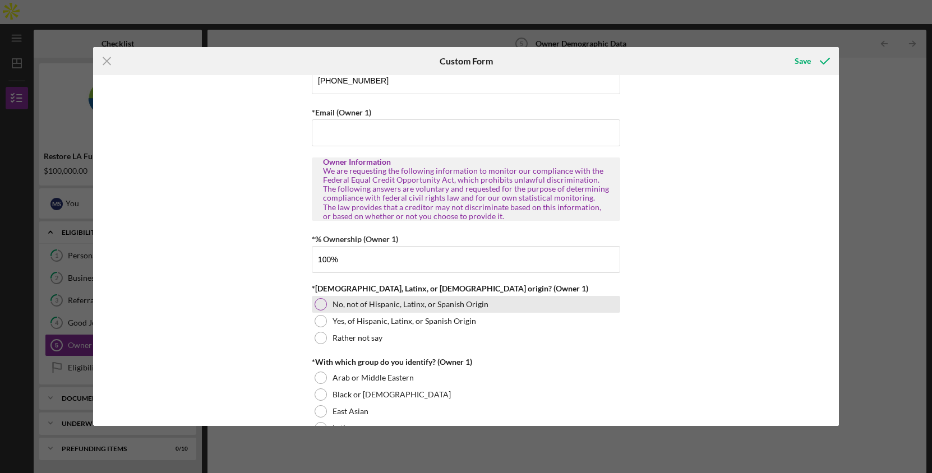
type input "100.00000%"
click at [318, 303] on div at bounding box center [321, 304] width 12 height 12
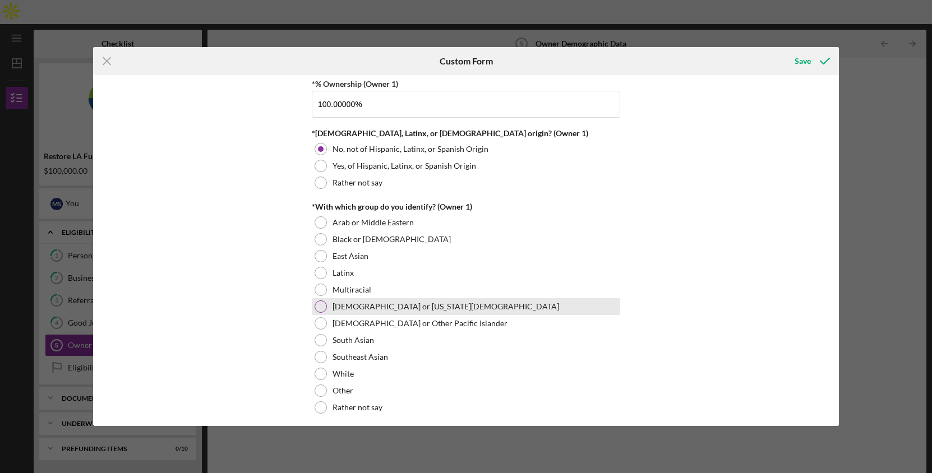
scroll to position [544, 0]
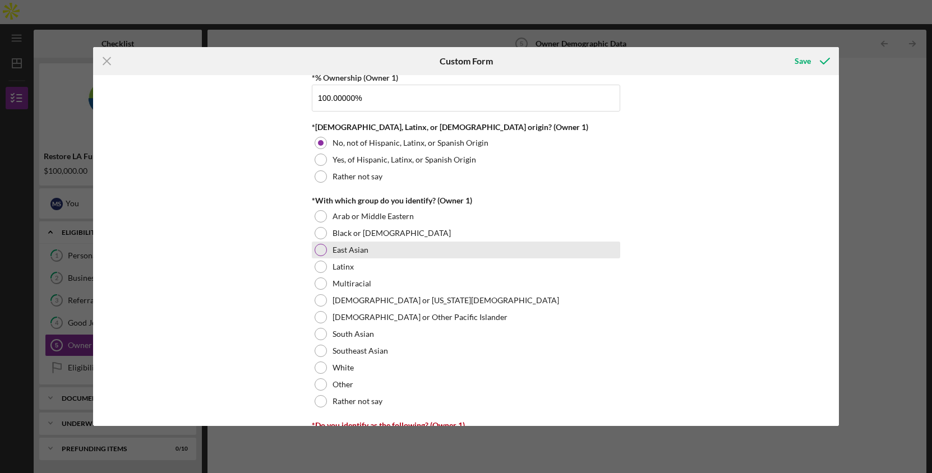
drag, startPoint x: 324, startPoint y: 248, endPoint x: 341, endPoint y: 257, distance: 19.3
click at [324, 248] on div at bounding box center [321, 250] width 12 height 12
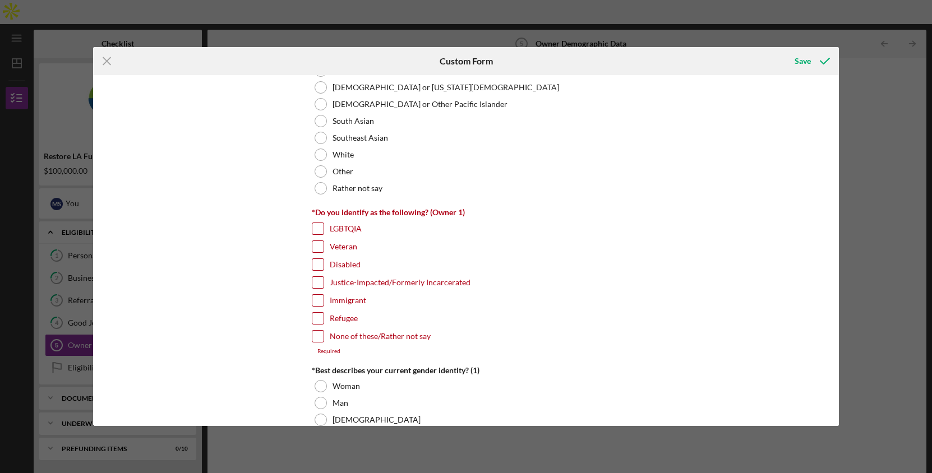
scroll to position [773, 0]
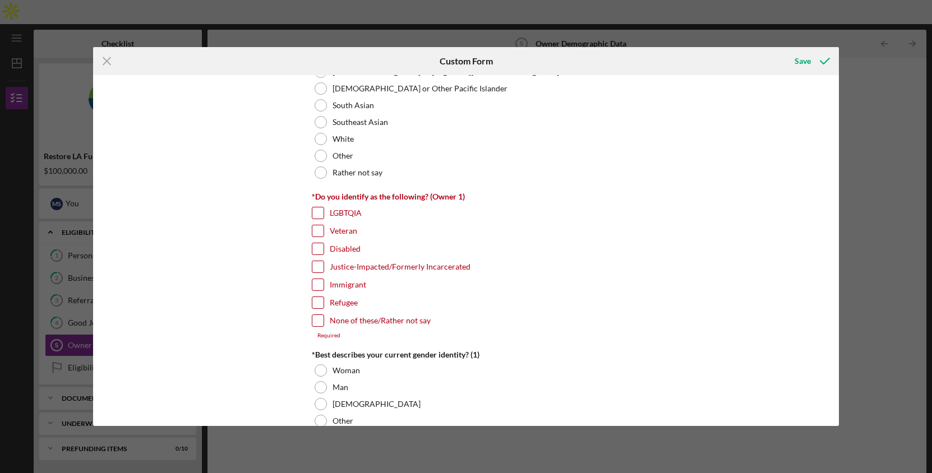
click at [317, 321] on input "None of these/Rather not say" at bounding box center [317, 320] width 11 height 11
checkbox input "true"
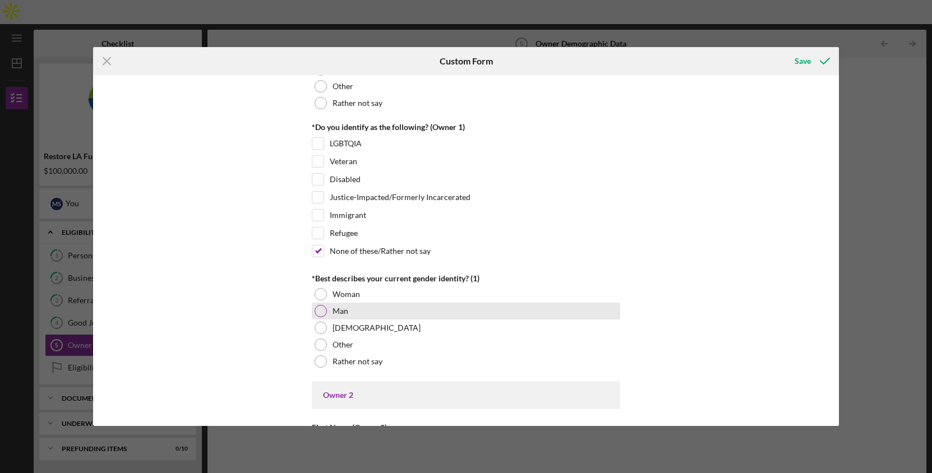
click at [316, 310] on div at bounding box center [321, 311] width 12 height 12
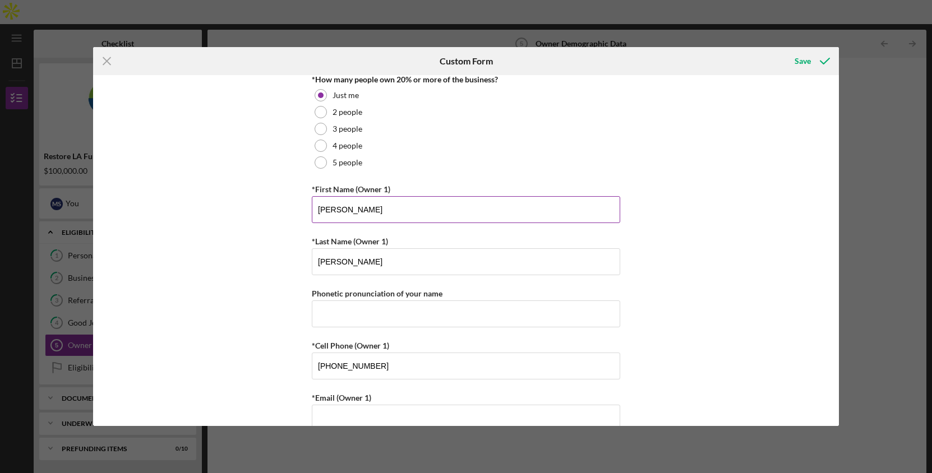
scroll to position [100, 0]
click at [380, 307] on input "Phonetic pronunciation of your name" at bounding box center [466, 311] width 308 height 27
type input "[PERSON_NAME]"
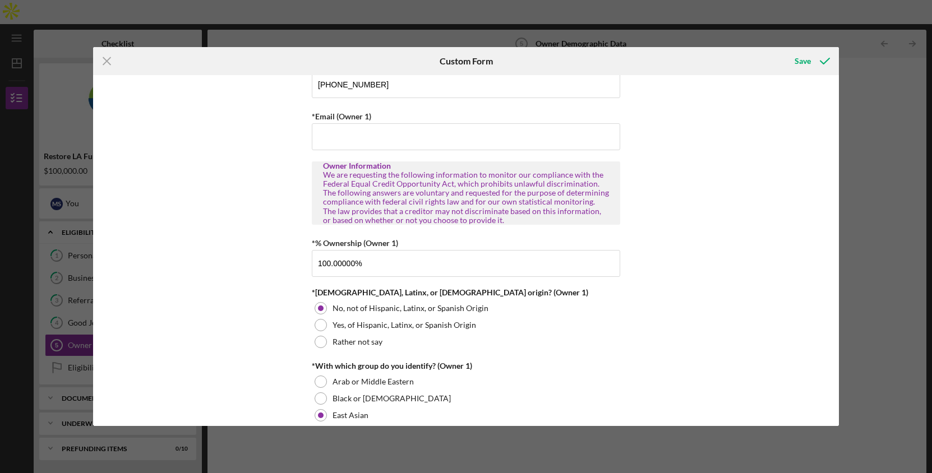
scroll to position [380, 0]
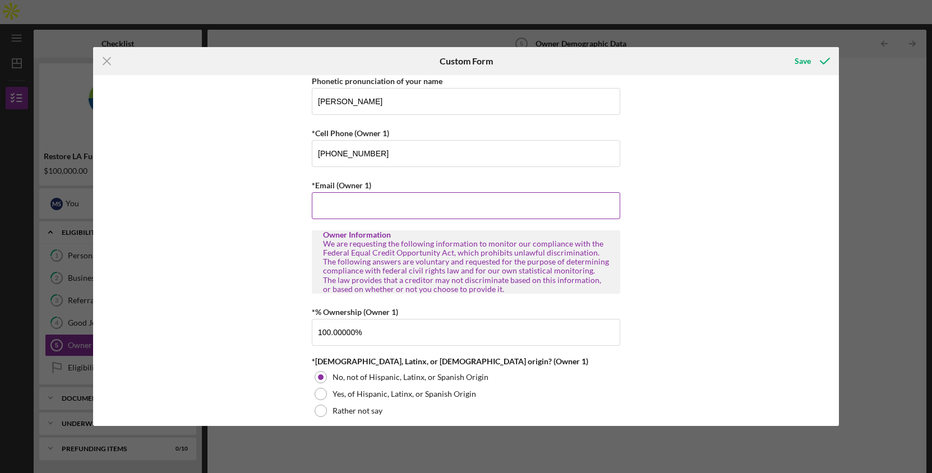
click at [367, 204] on input "*Email (Owner 1)" at bounding box center [466, 205] width 308 height 27
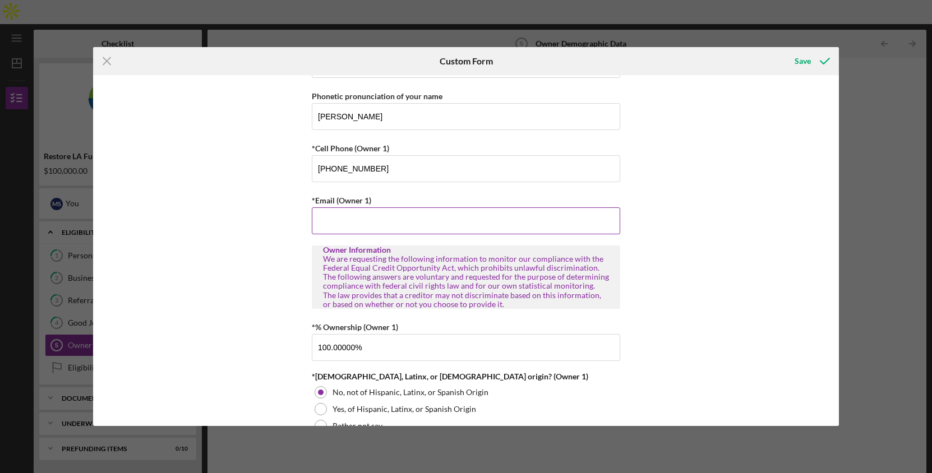
paste input "Wintersburg Way LLC"
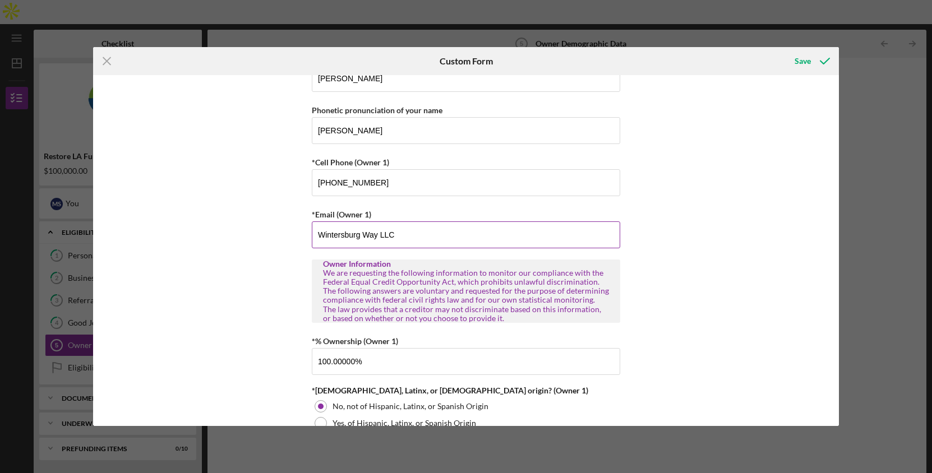
scroll to position [280, 0]
click at [361, 241] on input "Wintersburg Way LLC" at bounding box center [466, 236] width 308 height 27
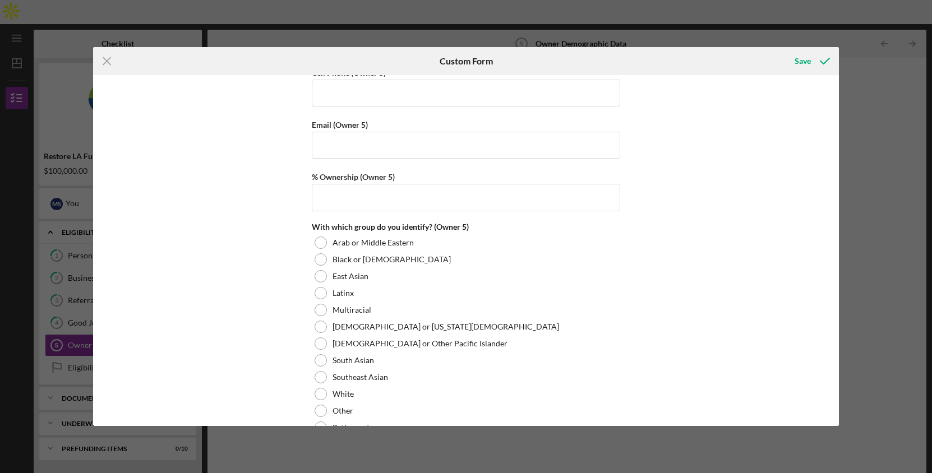
scroll to position [4037, 0]
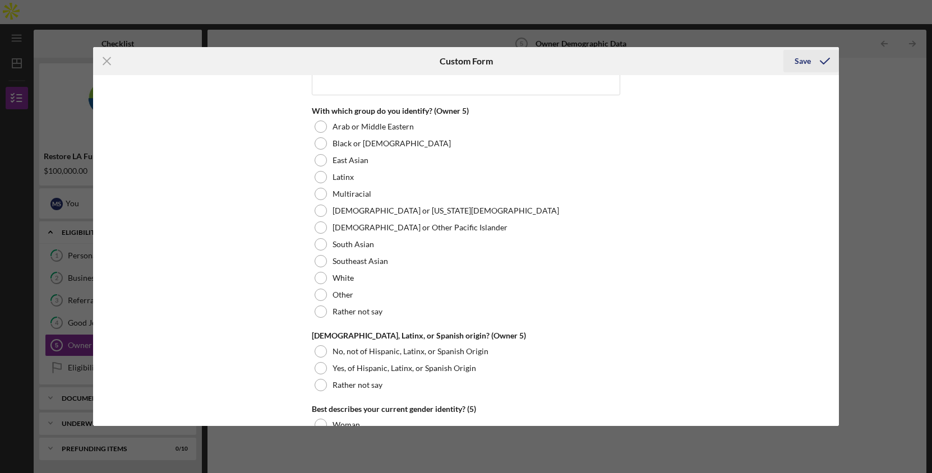
type input "[EMAIL_ADDRESS][DOMAIN_NAME]"
click at [808, 65] on div "Save" at bounding box center [802, 61] width 16 height 22
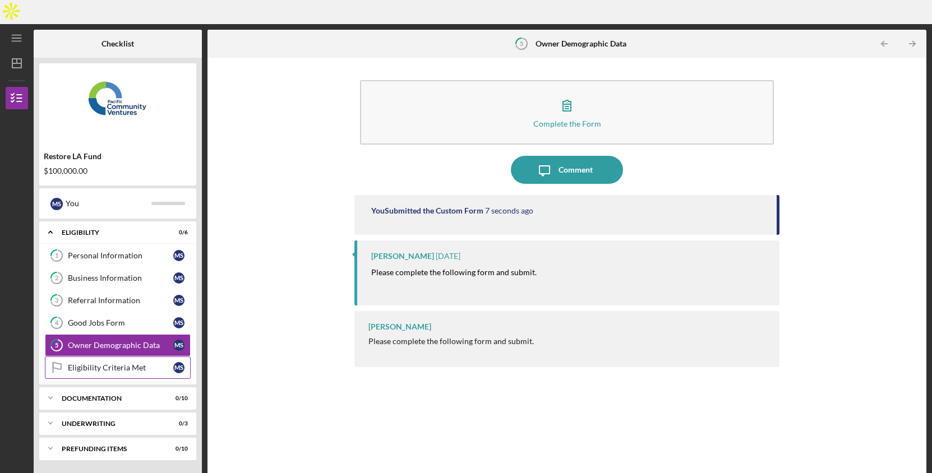
click at [105, 357] on link "Eligibility Criteria Met Eligibility Criteria Met M S" at bounding box center [118, 368] width 146 height 22
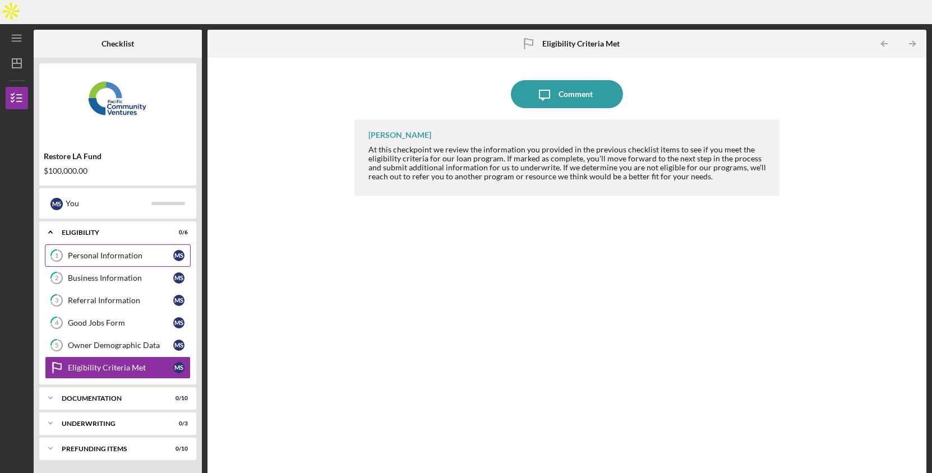
click at [108, 251] on div "Personal Information" at bounding box center [120, 255] width 105 height 9
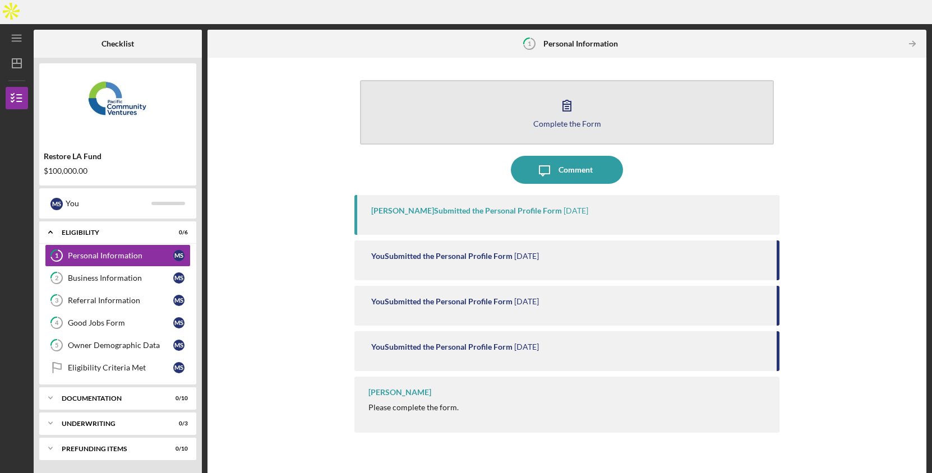
click at [544, 91] on button "Complete the Form Form" at bounding box center [566, 112] width 413 height 64
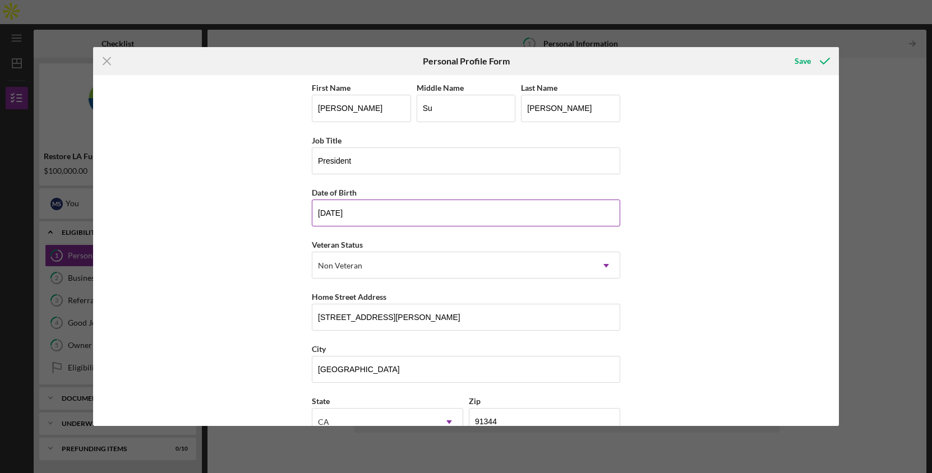
scroll to position [78, 0]
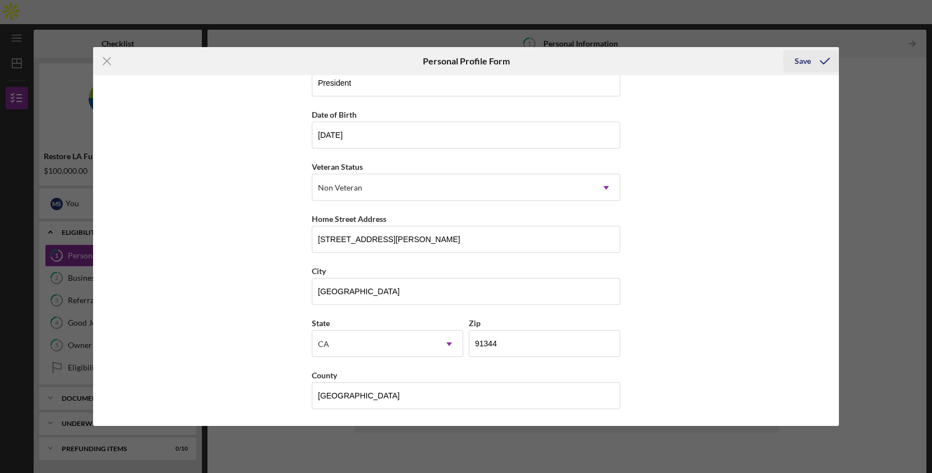
click at [810, 59] on div "Save" at bounding box center [802, 61] width 16 height 22
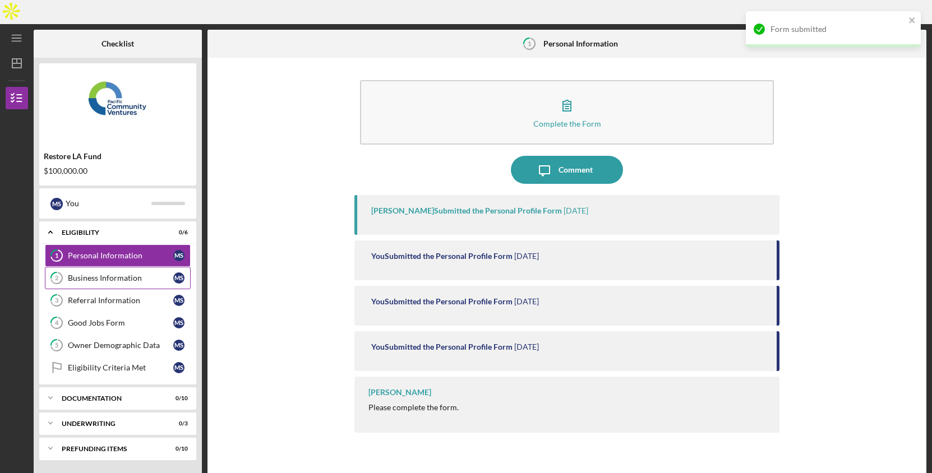
click at [101, 267] on link "2 Business Information M S" at bounding box center [118, 278] width 146 height 22
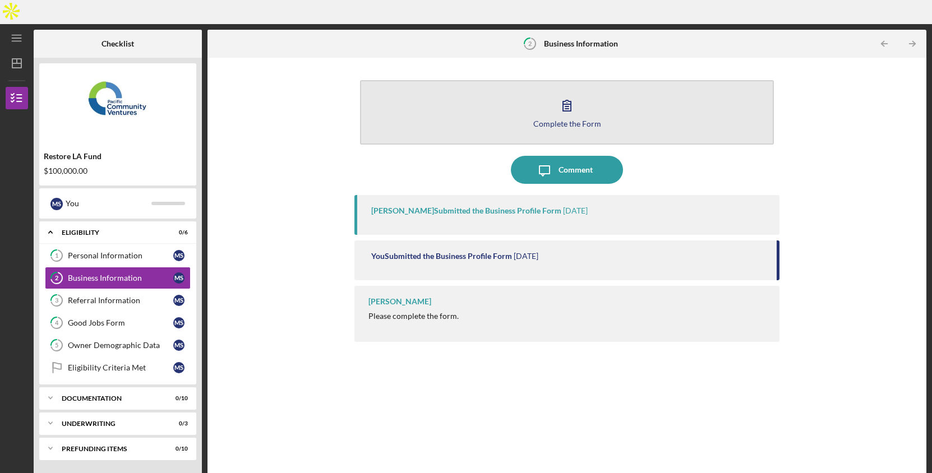
click at [566, 119] on div "Complete the Form" at bounding box center [567, 123] width 68 height 8
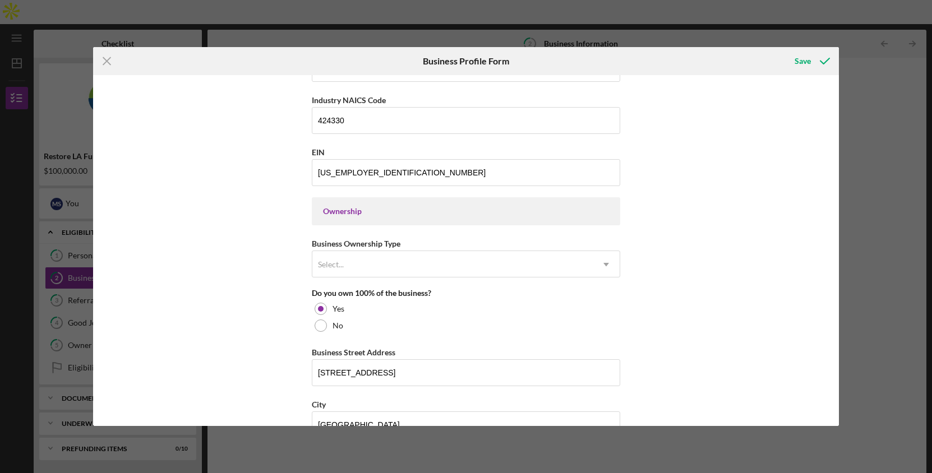
scroll to position [475, 0]
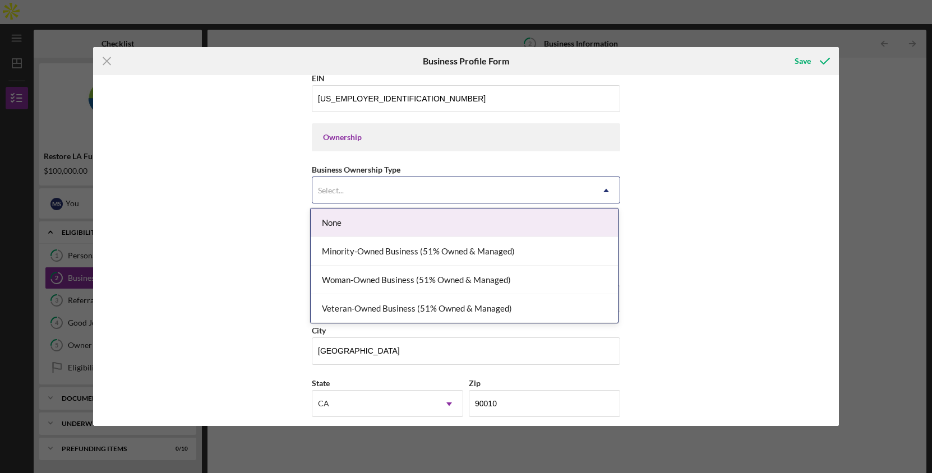
click at [413, 202] on div "Select..." at bounding box center [452, 191] width 280 height 26
click at [386, 225] on div "None" at bounding box center [464, 223] width 307 height 29
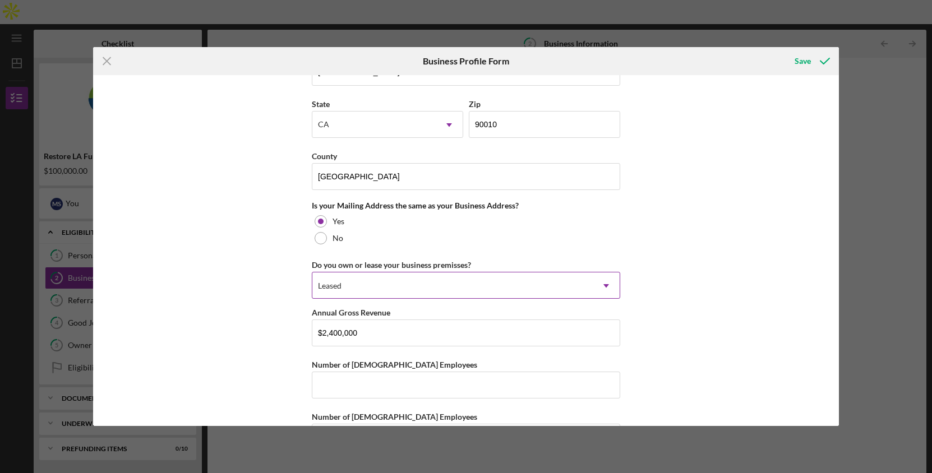
scroll to position [796, 0]
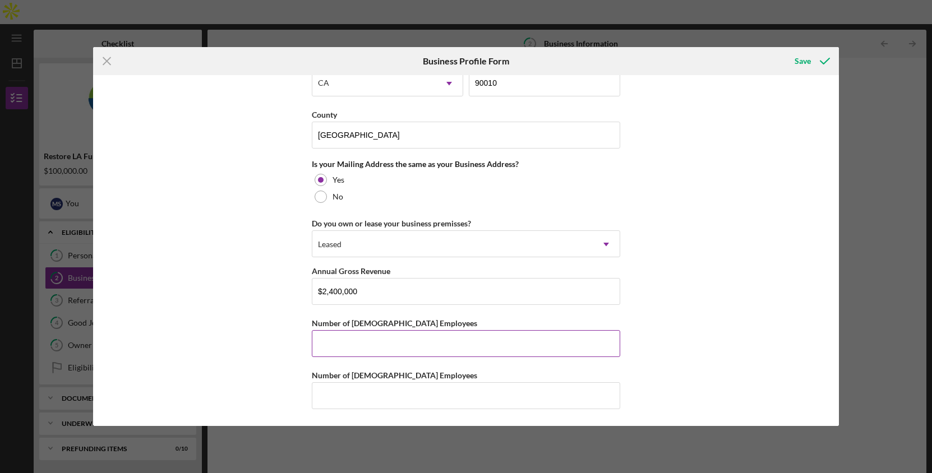
click at [368, 338] on input "Number of [DEMOGRAPHIC_DATA] Employees" at bounding box center [466, 343] width 308 height 27
type input "2"
click at [367, 374] on input "Number of [DEMOGRAPHIC_DATA] Employees" at bounding box center [466, 395] width 308 height 27
type input "0"
click at [798, 66] on div "Save" at bounding box center [802, 61] width 16 height 22
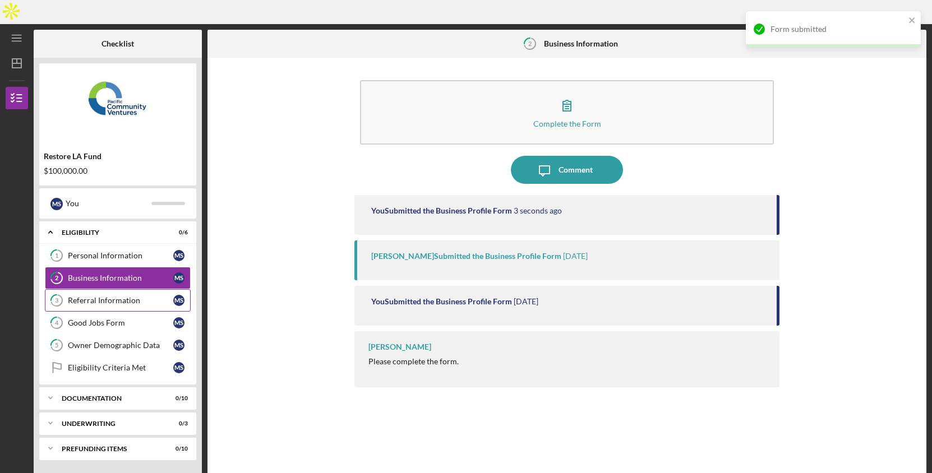
click at [87, 289] on link "3 Referral Information M S" at bounding box center [118, 300] width 146 height 22
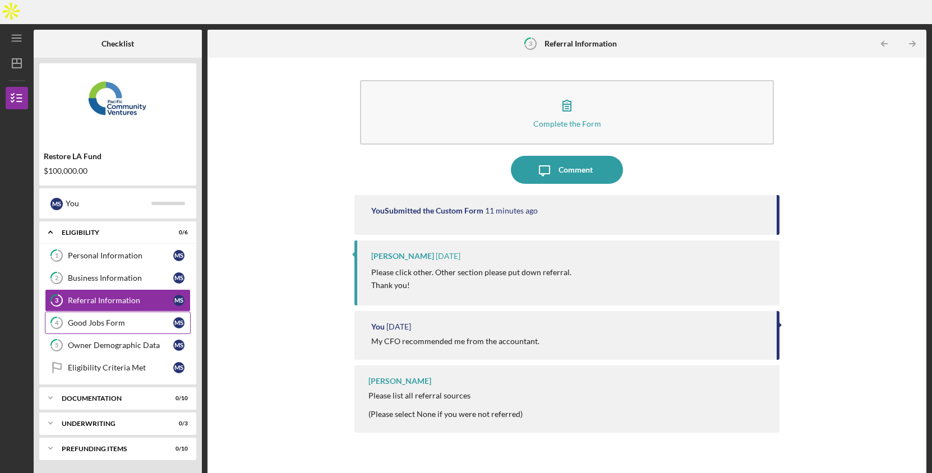
click at [118, 312] on link "4 Good Jobs Form M S" at bounding box center [118, 323] width 146 height 22
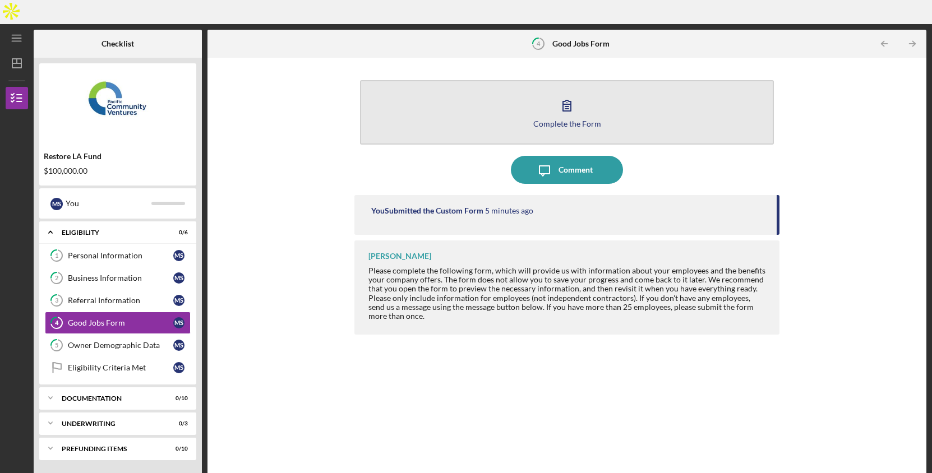
click at [591, 91] on button "Complete the Form Form" at bounding box center [566, 112] width 413 height 64
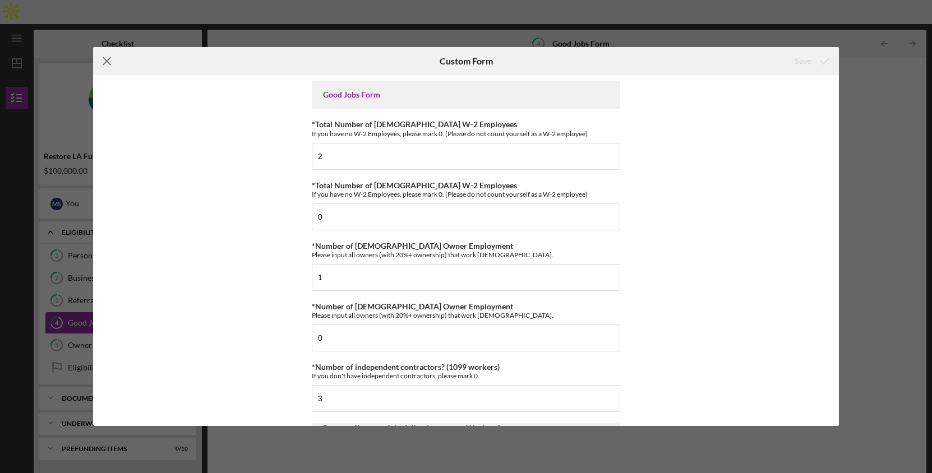
click at [109, 63] on icon "Icon/Menu Close" at bounding box center [107, 61] width 28 height 28
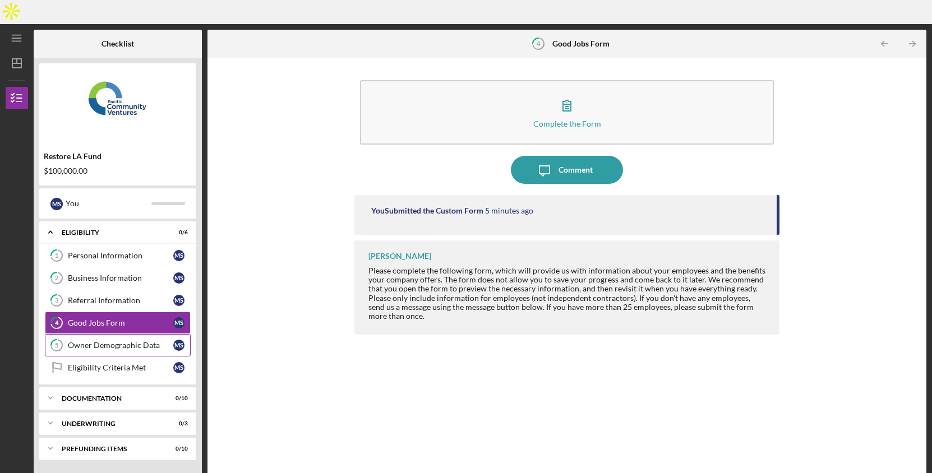
click at [87, 341] on div "Owner Demographic Data" at bounding box center [120, 345] width 105 height 9
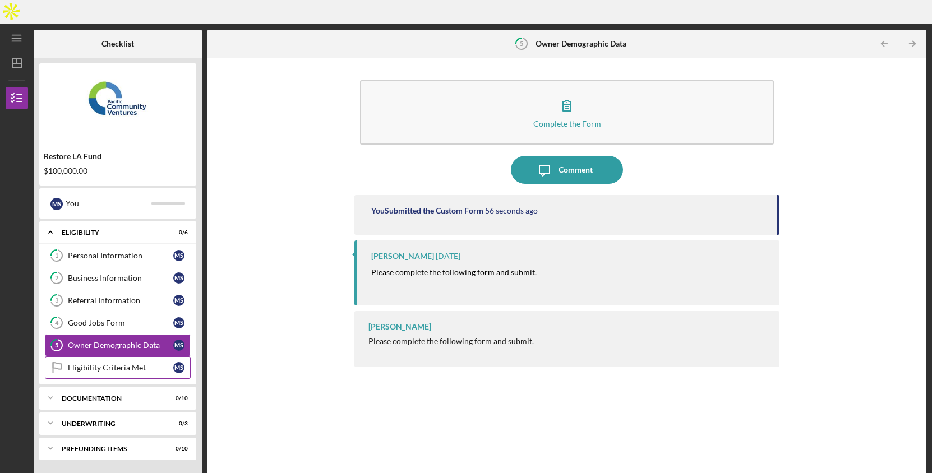
click at [104, 357] on link "Eligibility Criteria Met Eligibility Criteria Met M S" at bounding box center [118, 368] width 146 height 22
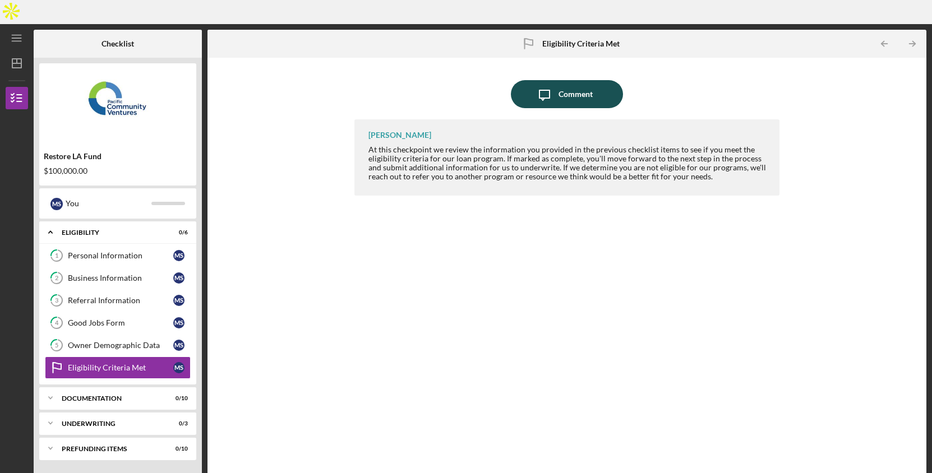
click at [570, 80] on div "Comment" at bounding box center [575, 94] width 34 height 28
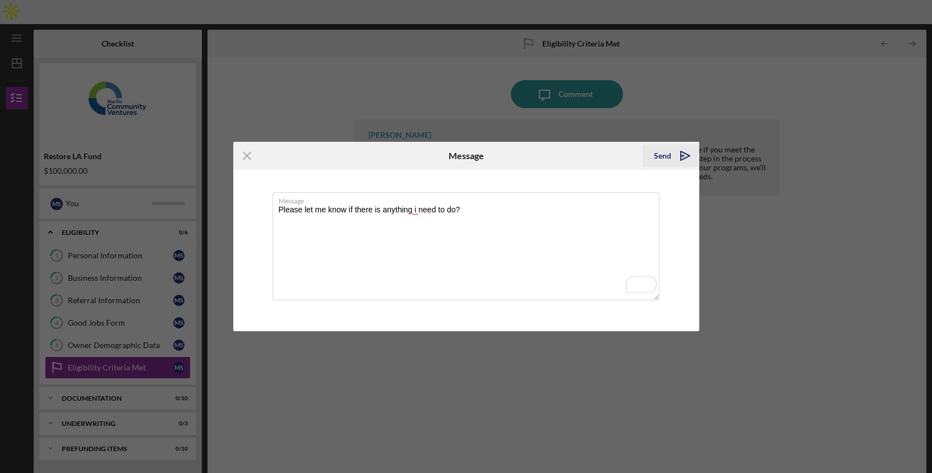
type textarea "Please let me know if there is anything i need to do?"
click at [681, 153] on polygon "submit" at bounding box center [685, 155] width 9 height 9
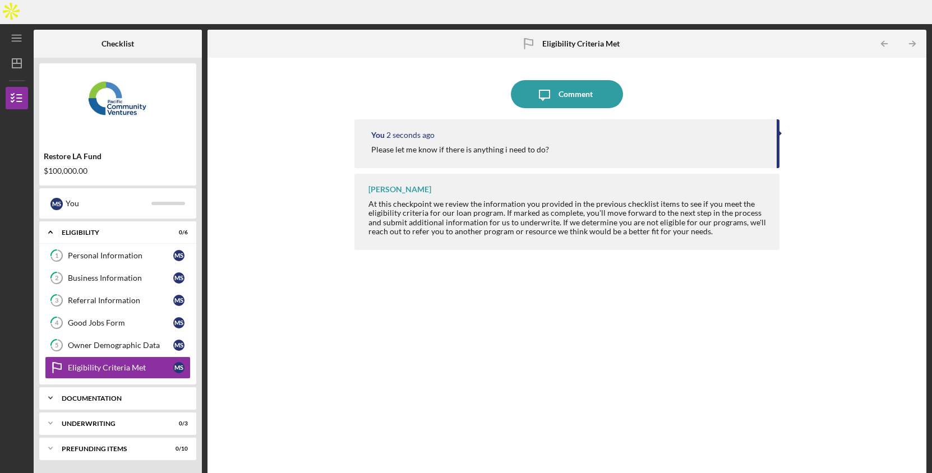
click at [131, 374] on div "Icon/Expander Documentation 0 / 10" at bounding box center [117, 398] width 157 height 22
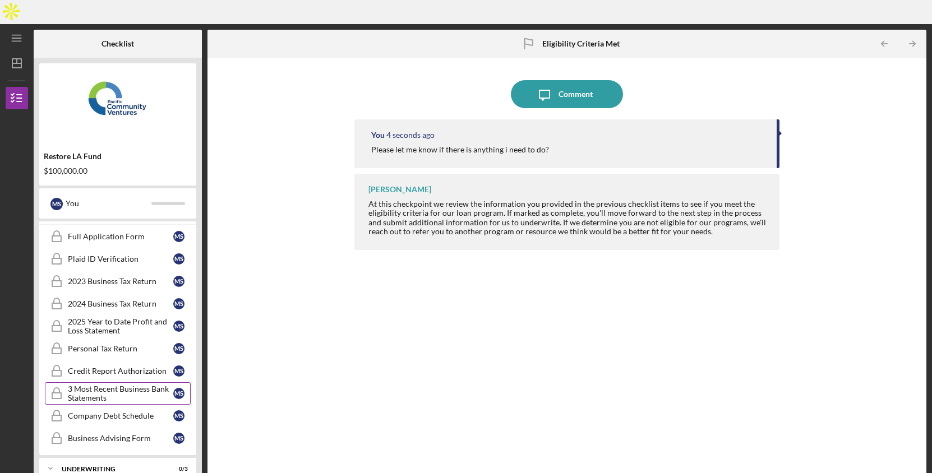
scroll to position [186, 0]
